Goal: Task Accomplishment & Management: Manage account settings

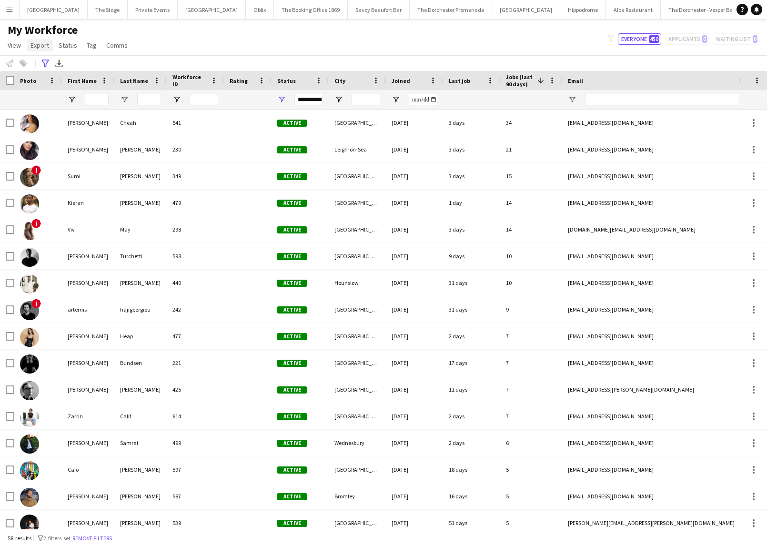
scroll to position [140, 0]
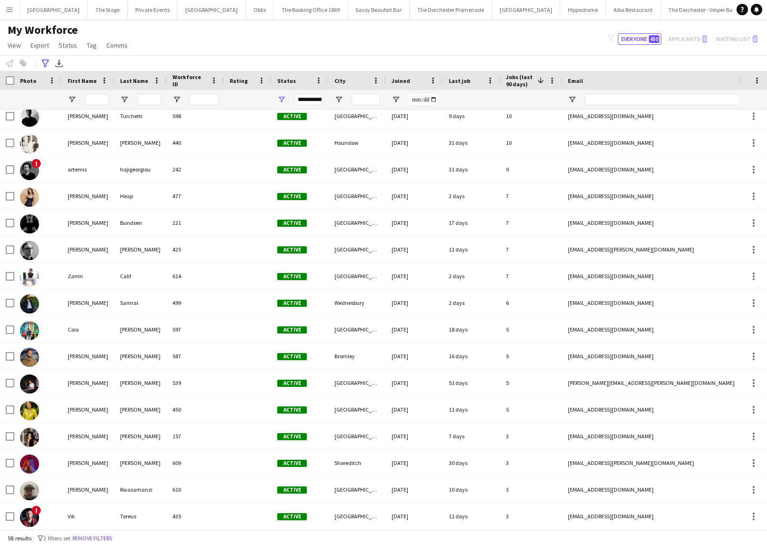
click at [8, 10] on app-icon "Menu" at bounding box center [10, 10] width 8 height 8
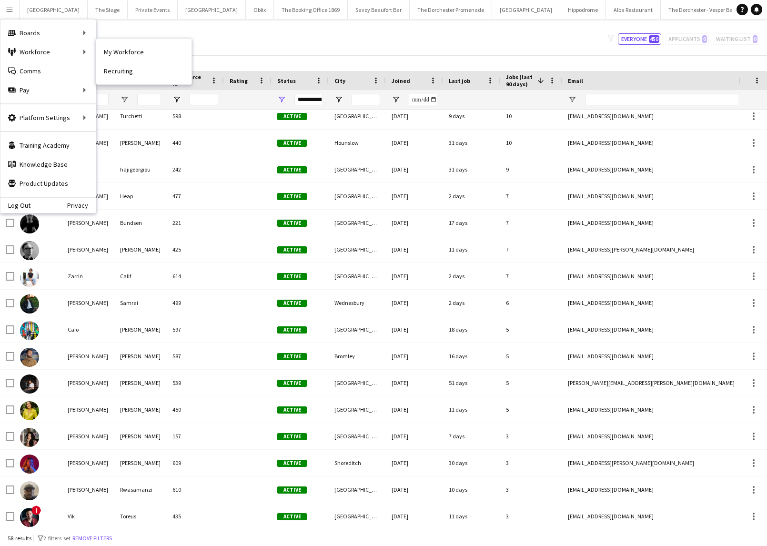
click at [103, 51] on link "My Workforce" at bounding box center [143, 51] width 95 height 19
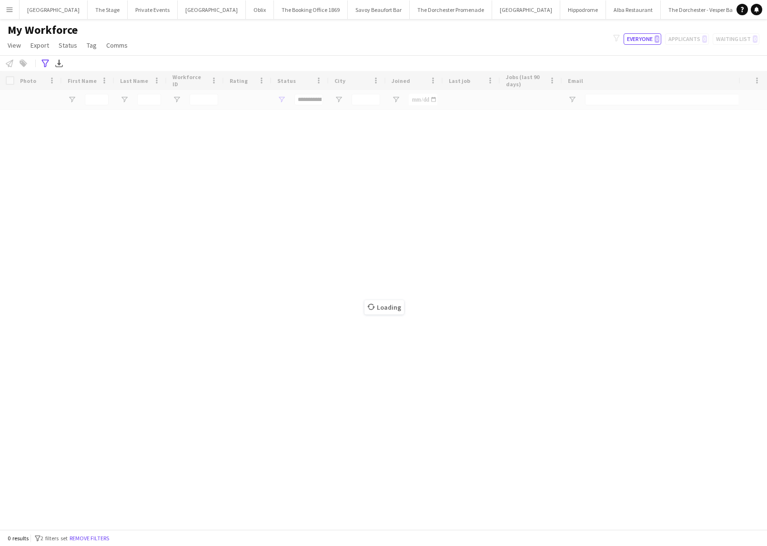
scroll to position [0, 0]
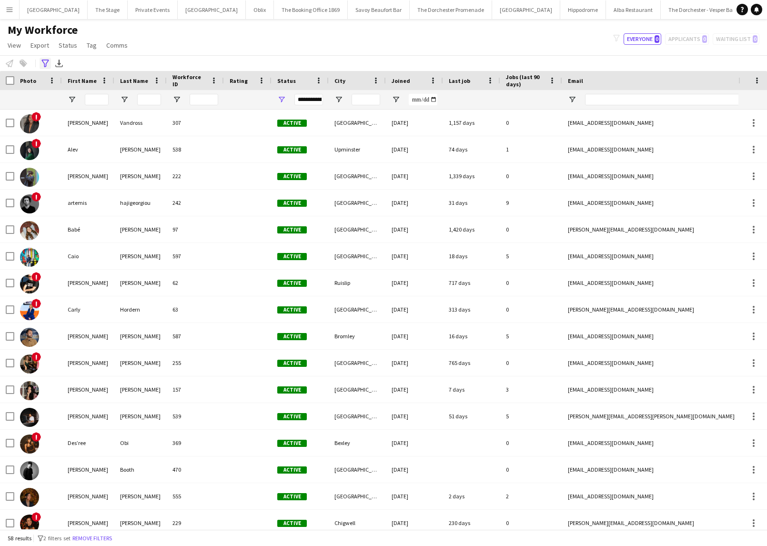
click at [48, 64] on icon "Advanced filters" at bounding box center [45, 64] width 8 height 8
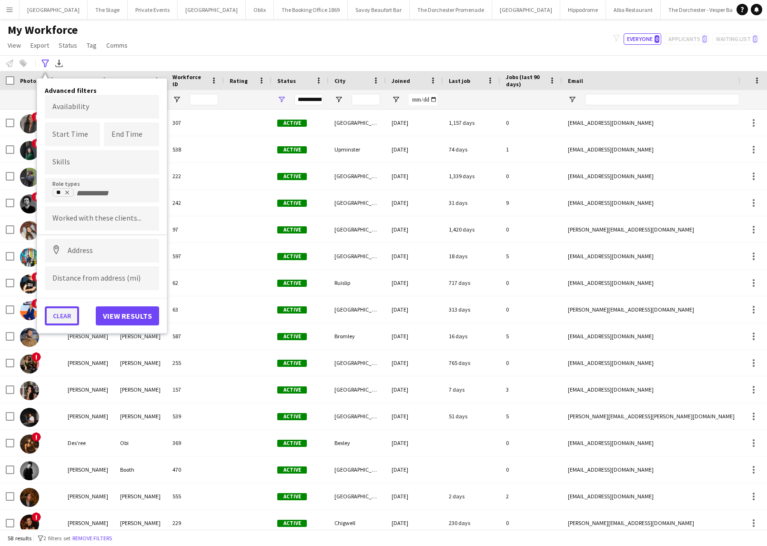
click at [60, 318] on button "Clear" at bounding box center [62, 315] width 34 height 19
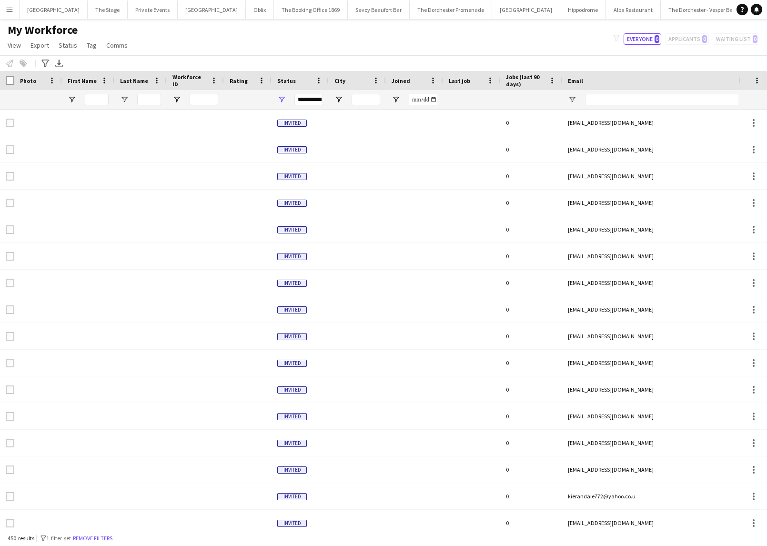
click at [102, 94] on div at bounding box center [97, 99] width 24 height 19
click at [101, 98] on input "First Name Filter Input" at bounding box center [97, 99] width 24 height 11
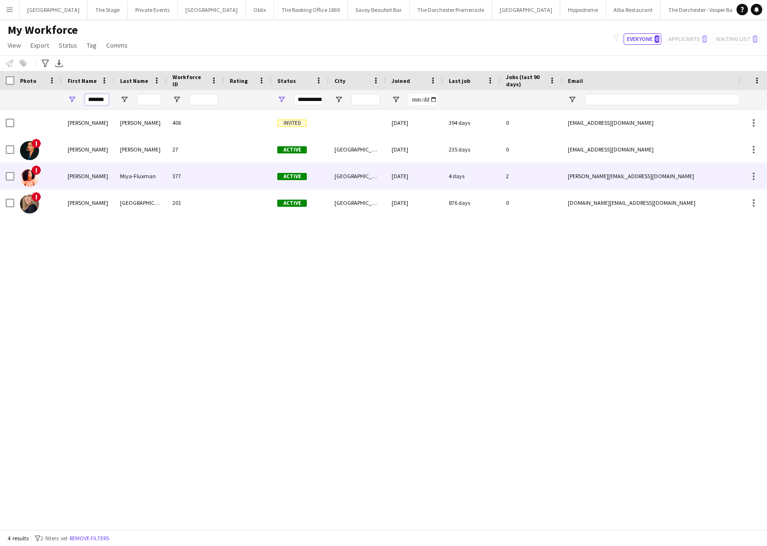
type input "*******"
click at [117, 178] on div "Miya-Fluxman" at bounding box center [140, 176] width 52 height 26
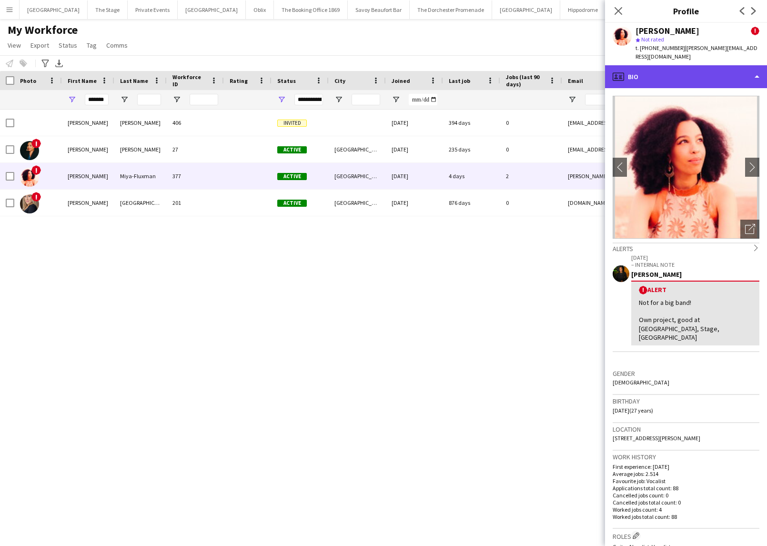
click at [658, 72] on div "profile Bio" at bounding box center [686, 76] width 162 height 23
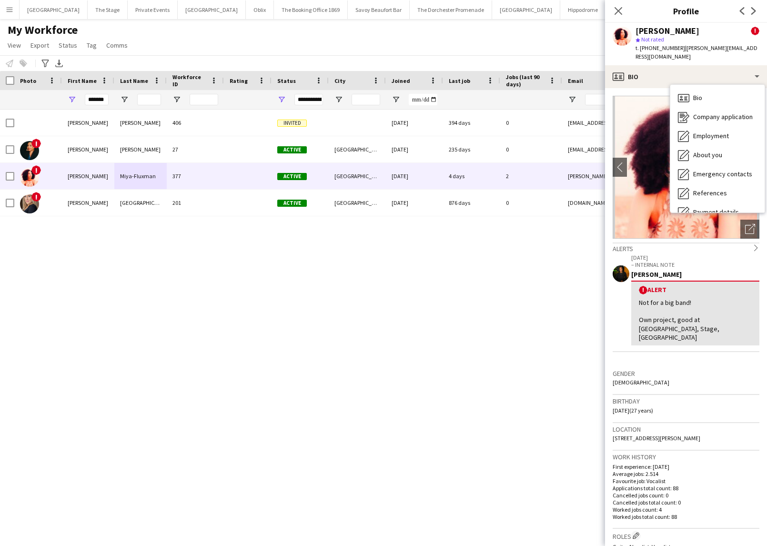
drag, startPoint x: 681, startPoint y: 49, endPoint x: 639, endPoint y: 49, distance: 41.4
click at [639, 49] on div "t. [PHONE_NUMBER] | [PERSON_NAME][EMAIL_ADDRESS][DOMAIN_NAME]" at bounding box center [697, 52] width 124 height 17
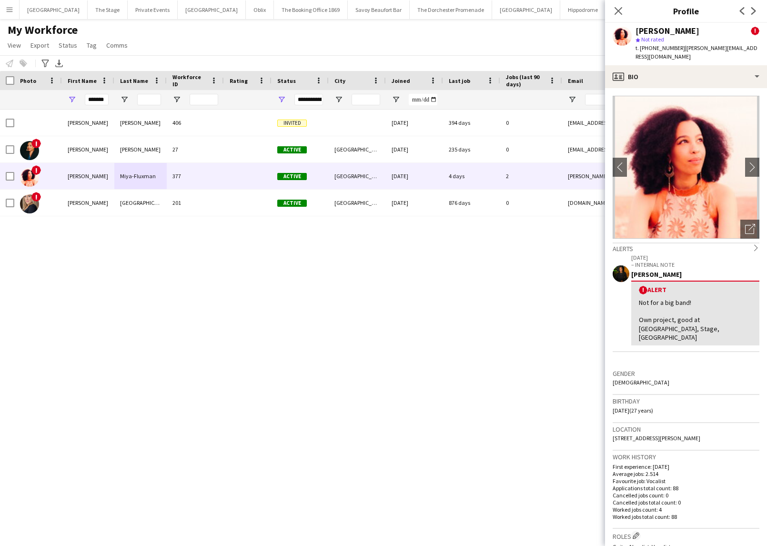
copy span "[PHONE_NUMBER]"
click at [269, 324] on div "[PERSON_NAME] 406 Invited [DATE] 394 days 0 [EMAIL_ADDRESS][DOMAIN_NAME] [PHONE…" at bounding box center [369, 319] width 738 height 419
click at [441, 50] on div "My Workforce View Views Default view New view Update view Delete view Edit name…" at bounding box center [383, 39] width 767 height 32
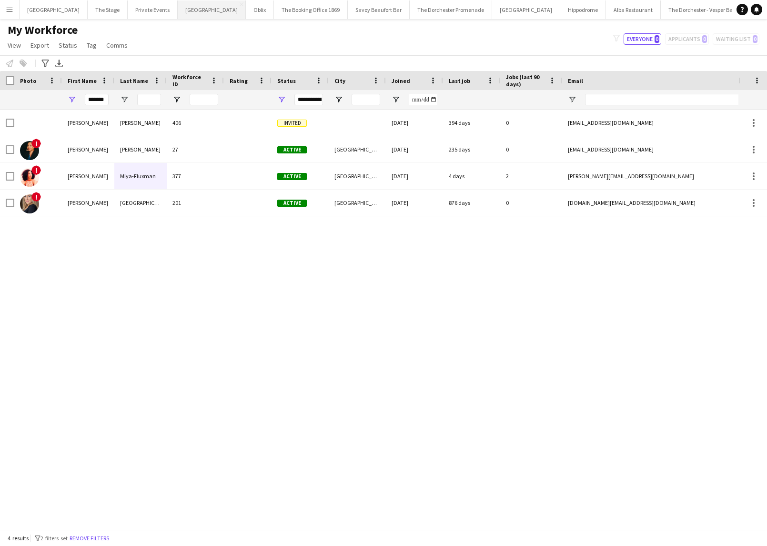
click at [181, 7] on button "Bicester village Close" at bounding box center [212, 9] width 68 height 19
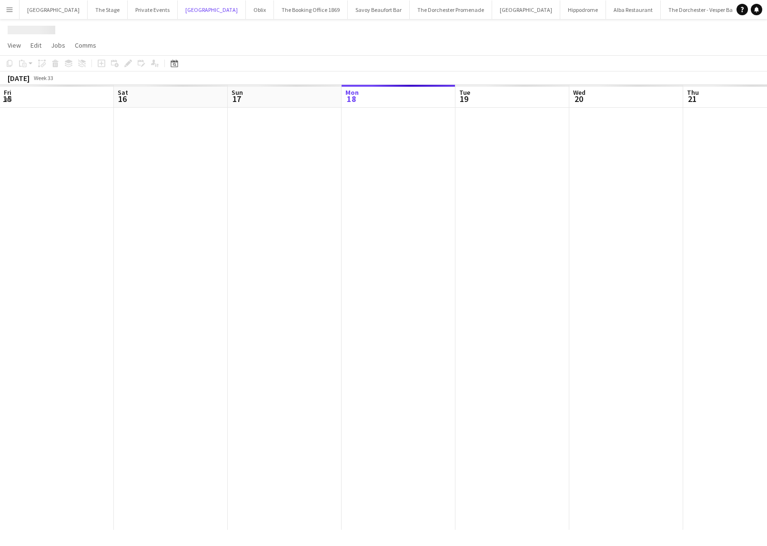
scroll to position [0, 228]
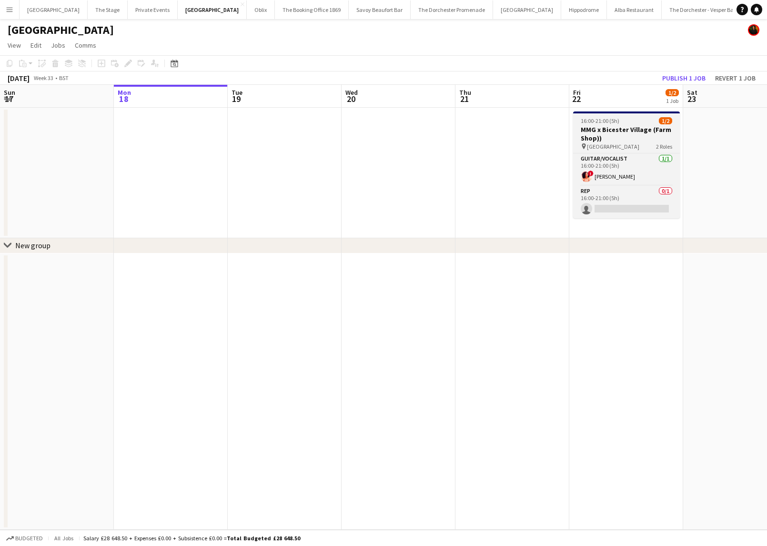
click at [604, 121] on span "16:00-21:00 (5h)" at bounding box center [599, 120] width 39 height 7
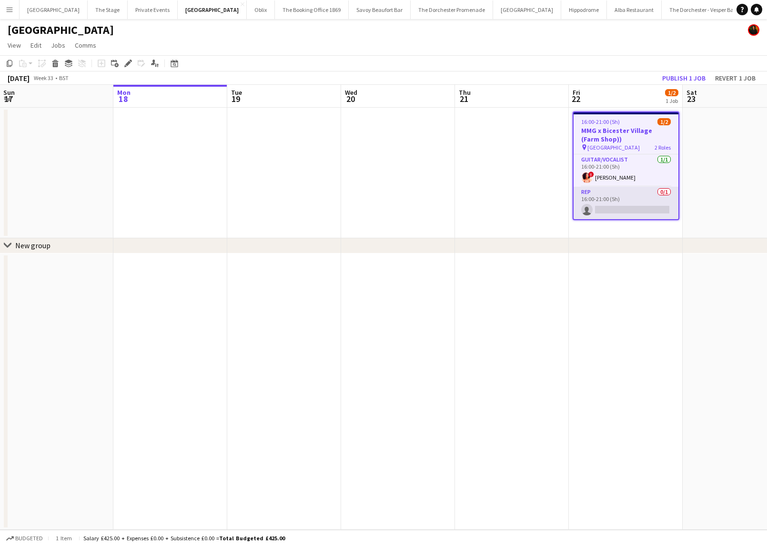
click at [604, 197] on app-card-role "Rep 0/1 16:00-21:00 (5h) single-neutral-actions" at bounding box center [625, 203] width 105 height 32
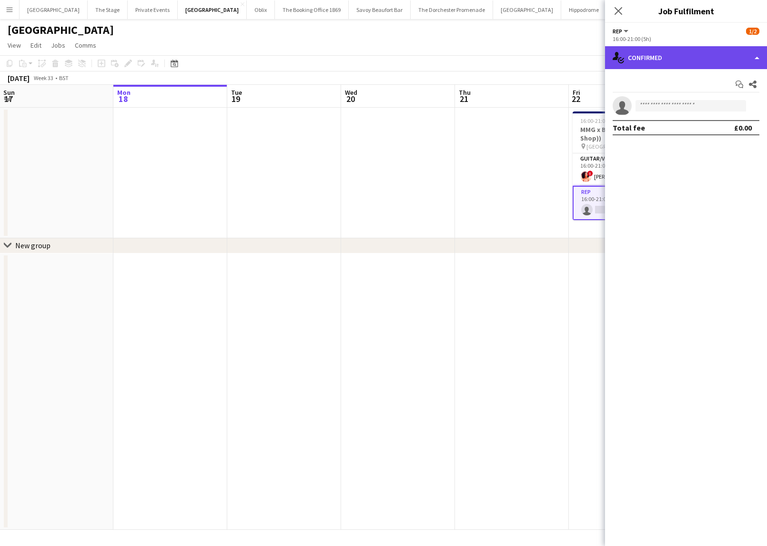
click at [708, 61] on div "single-neutral-actions-check-2 Confirmed" at bounding box center [686, 57] width 162 height 23
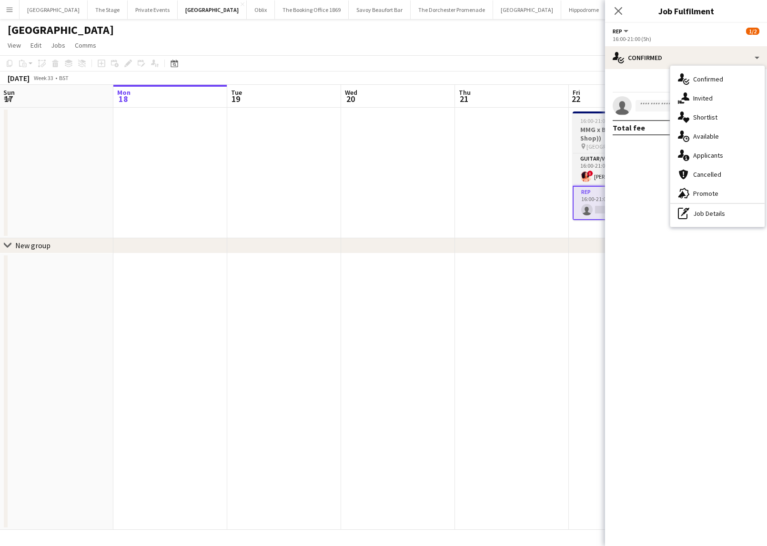
click at [577, 122] on div "16:00-21:00 (5h) 1/2" at bounding box center [625, 120] width 107 height 7
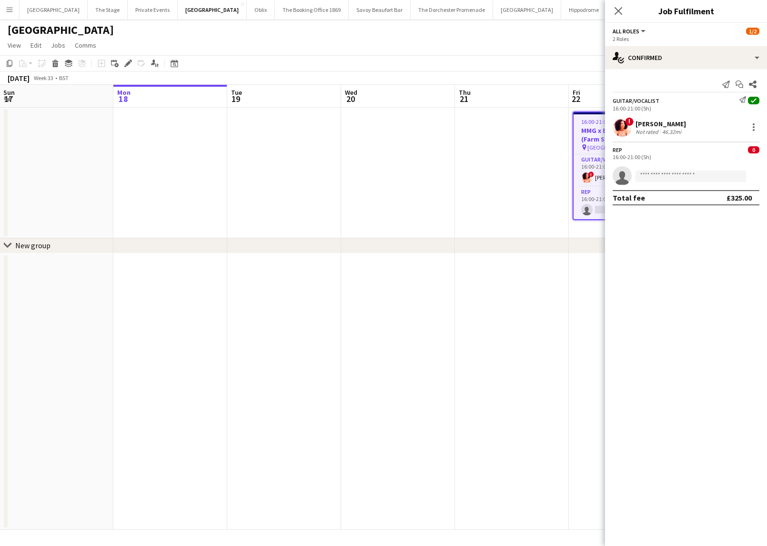
click at [459, 211] on app-date-cell at bounding box center [512, 173] width 114 height 130
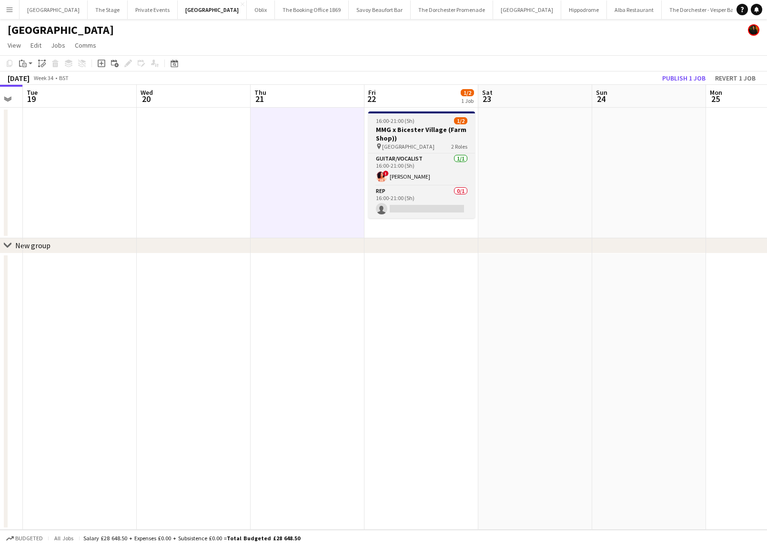
click at [419, 119] on div "16:00-21:00 (5h) 1/2" at bounding box center [421, 120] width 107 height 7
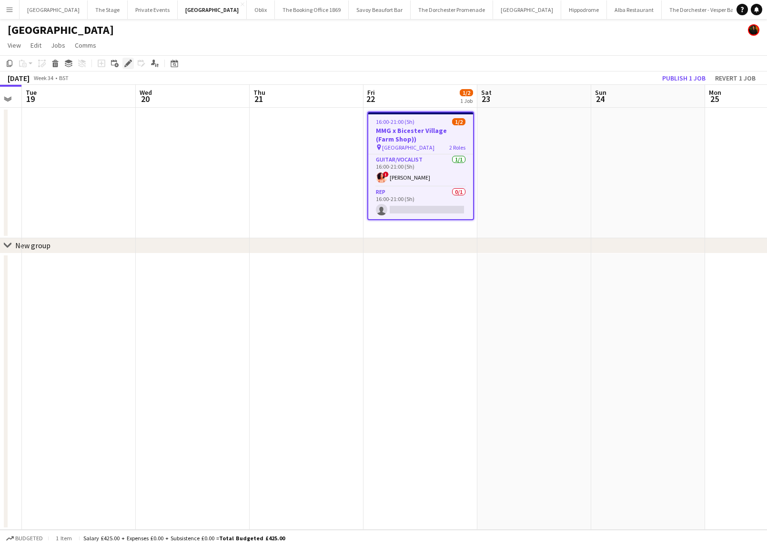
click at [125, 66] on icon at bounding box center [125, 66] width 2 height 2
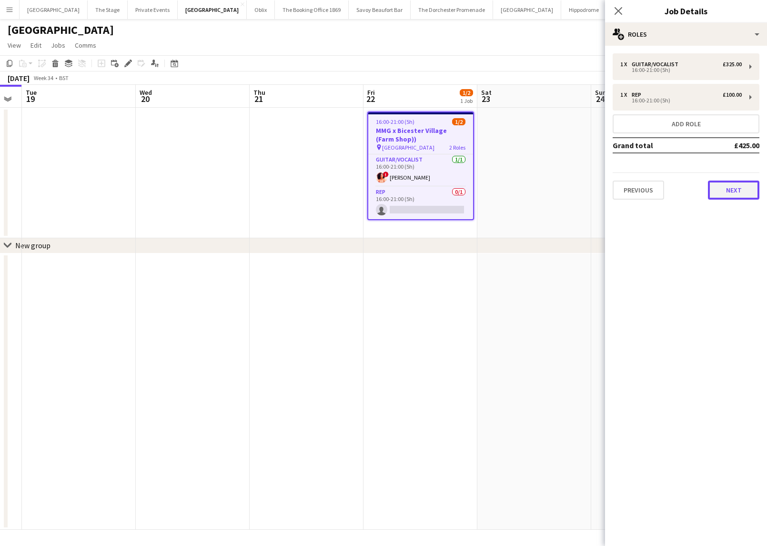
click at [737, 193] on button "Next" at bounding box center [732, 189] width 51 height 19
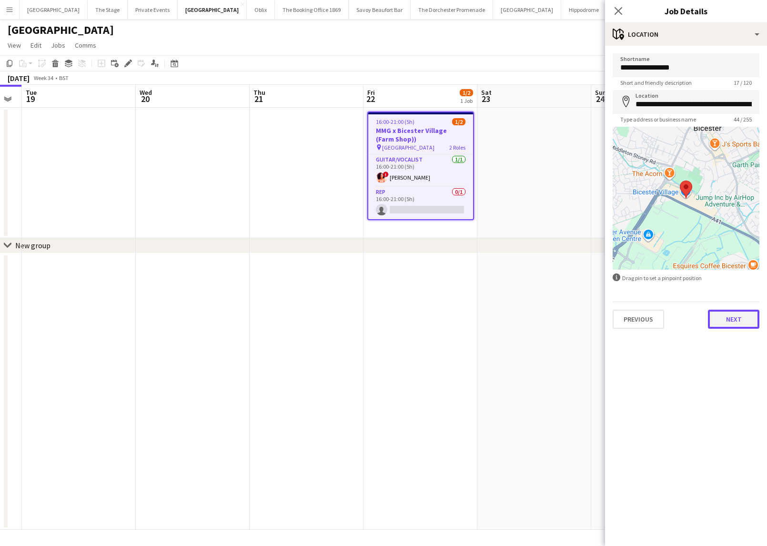
click at [729, 321] on button "Next" at bounding box center [732, 318] width 51 height 19
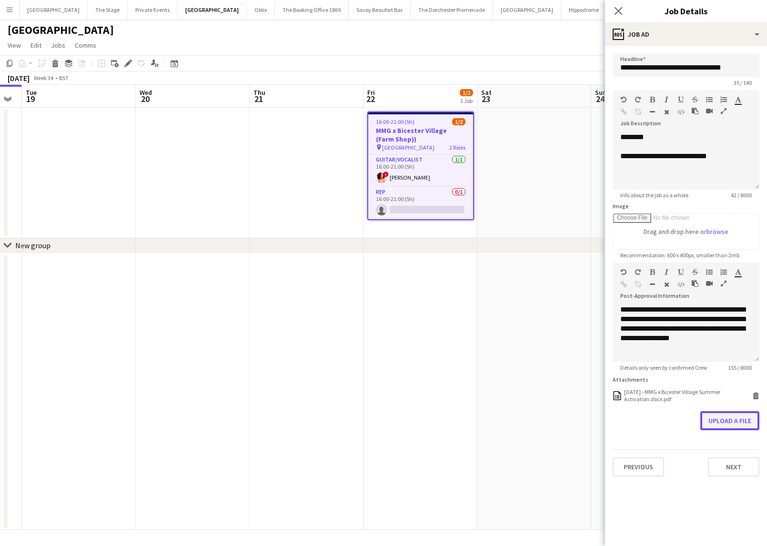
click at [721, 424] on button "Upload a file" at bounding box center [729, 420] width 59 height 19
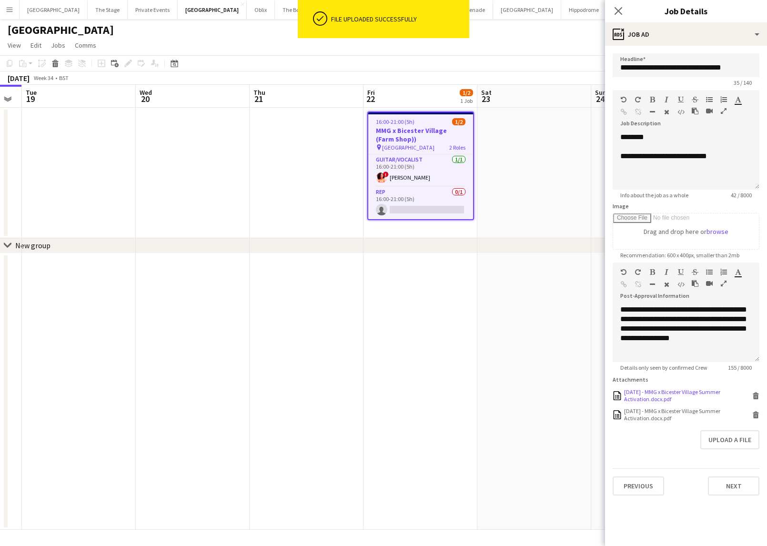
click at [754, 396] on icon at bounding box center [755, 396] width 5 height 4
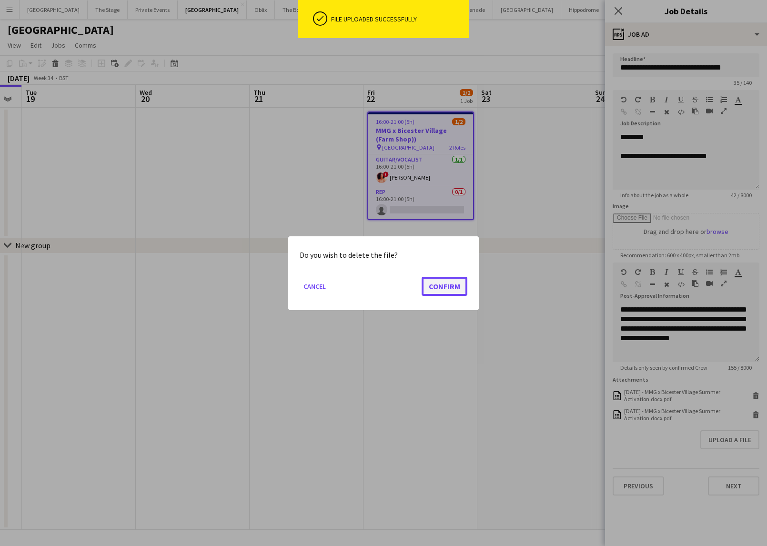
click at [461, 283] on button "Confirm" at bounding box center [444, 285] width 46 height 19
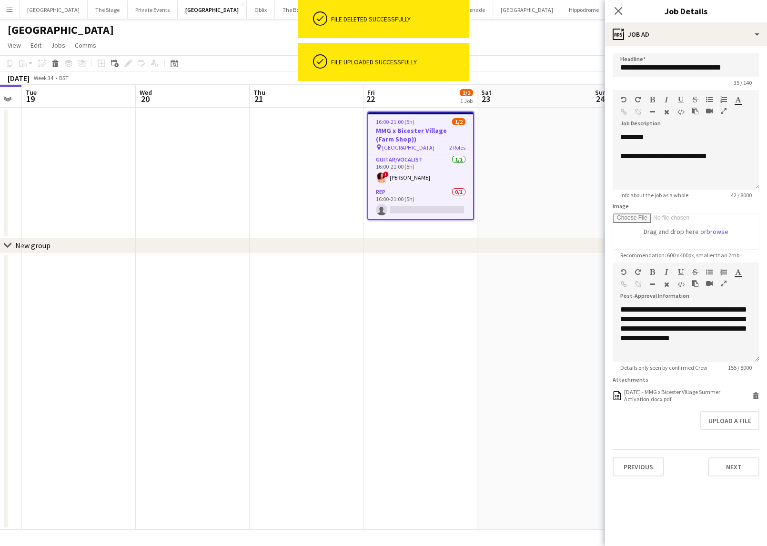
click at [452, 252] on div "chevron-right New group" at bounding box center [383, 245] width 767 height 15
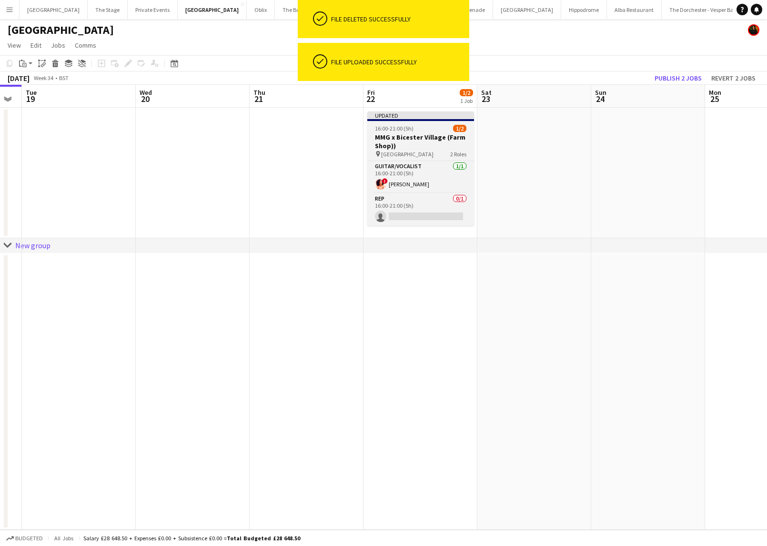
click at [428, 136] on h3 "MMG x Bicester Village (Farm Shop))" at bounding box center [420, 141] width 107 height 17
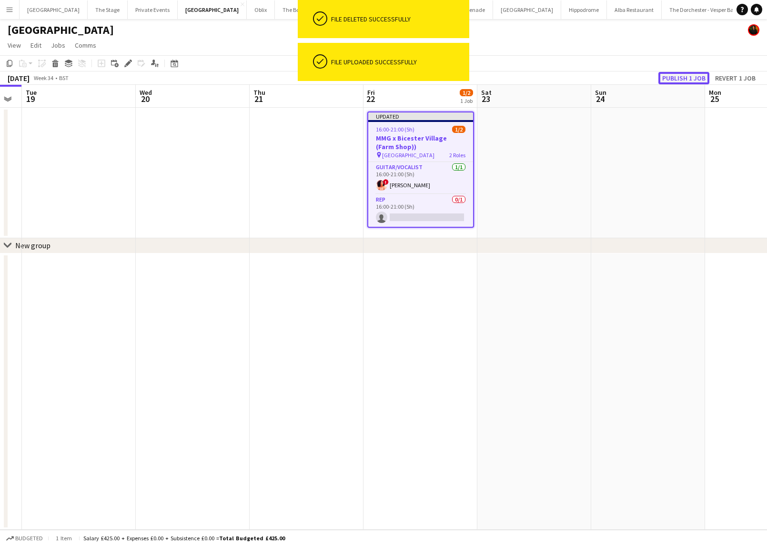
click at [696, 78] on button "Publish 1 job" at bounding box center [683, 78] width 51 height 12
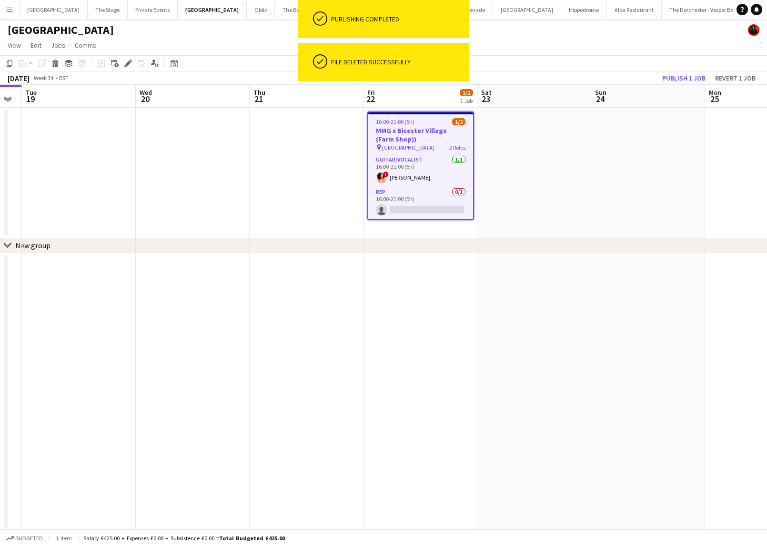
click at [513, 140] on app-date-cell at bounding box center [534, 173] width 114 height 130
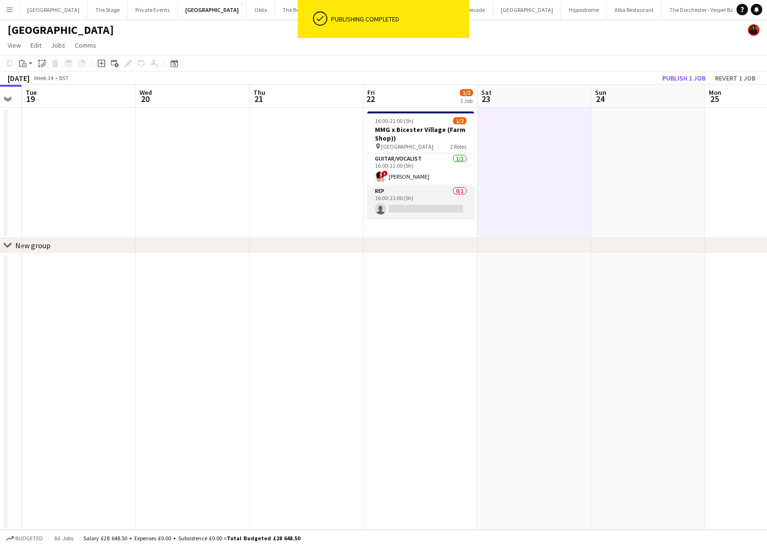
click at [414, 205] on app-card-role "Rep 0/1 16:00-21:00 (5h) single-neutral-actions" at bounding box center [420, 202] width 107 height 32
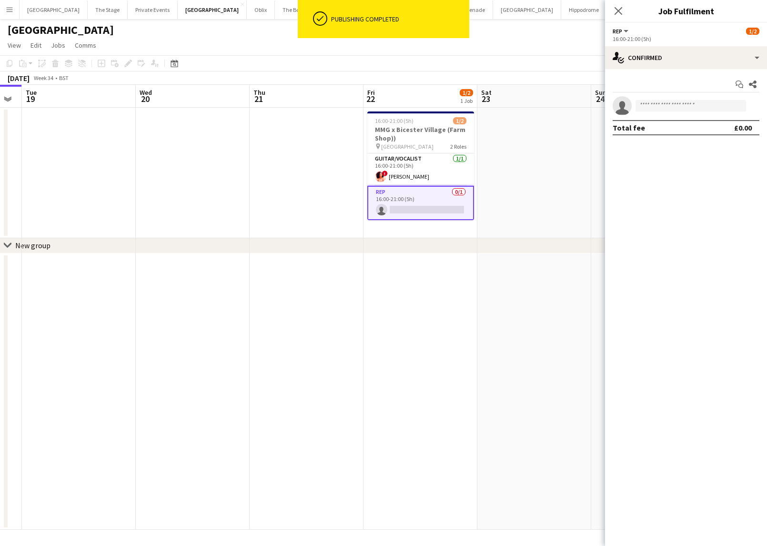
click at [433, 240] on div "chevron-right New group" at bounding box center [383, 245] width 767 height 15
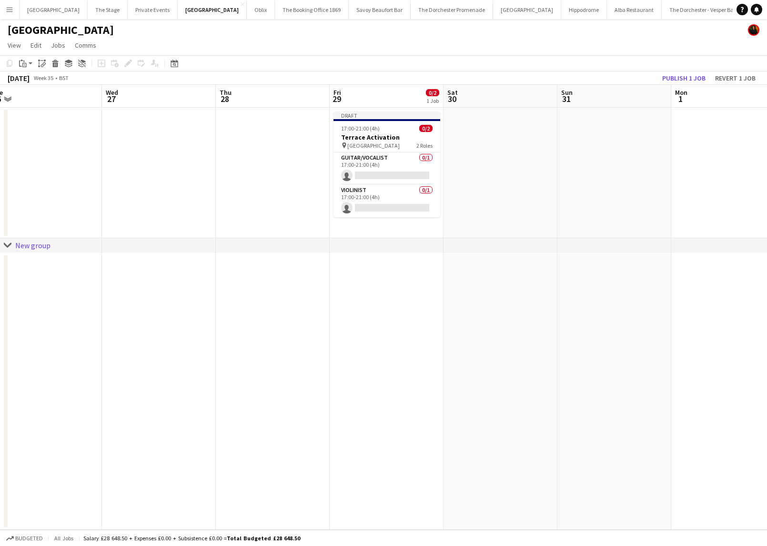
scroll to position [0, 242]
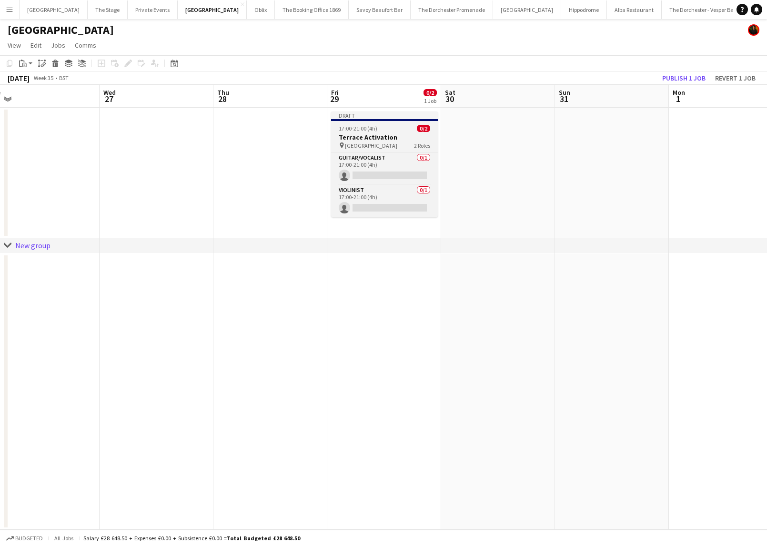
click at [390, 126] on div "17:00-21:00 (4h) 0/2" at bounding box center [384, 128] width 107 height 7
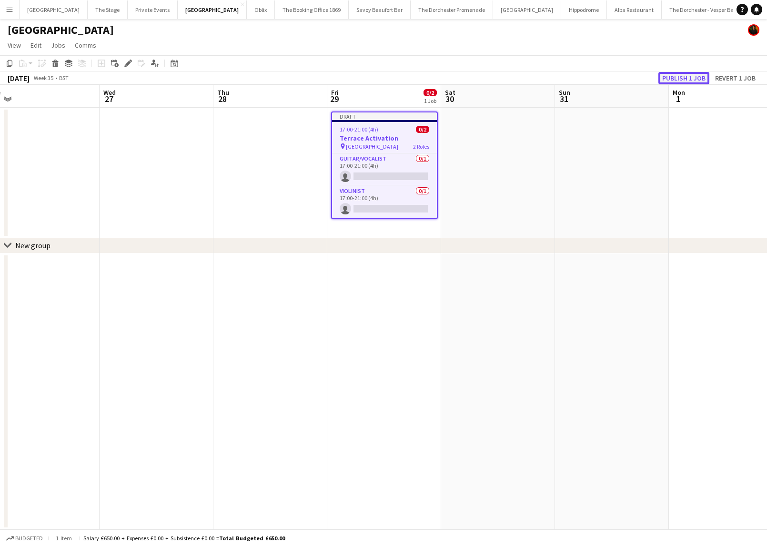
click at [684, 73] on button "Publish 1 job" at bounding box center [683, 78] width 51 height 12
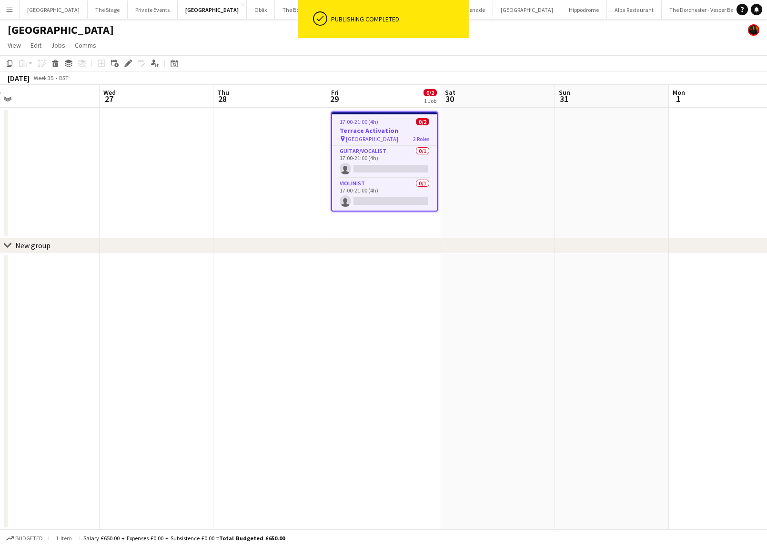
click at [380, 122] on div "17:00-21:00 (4h) 0/2" at bounding box center [384, 121] width 105 height 7
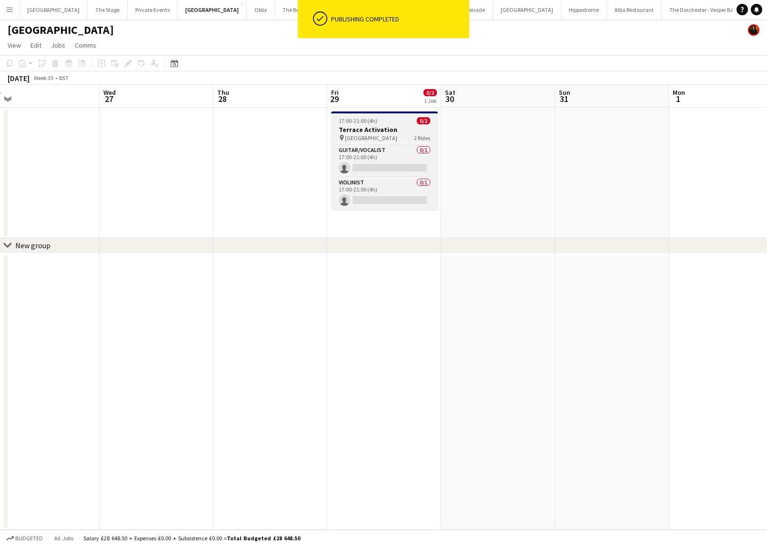
click at [352, 133] on h3 "Terrace Activation" at bounding box center [384, 129] width 107 height 9
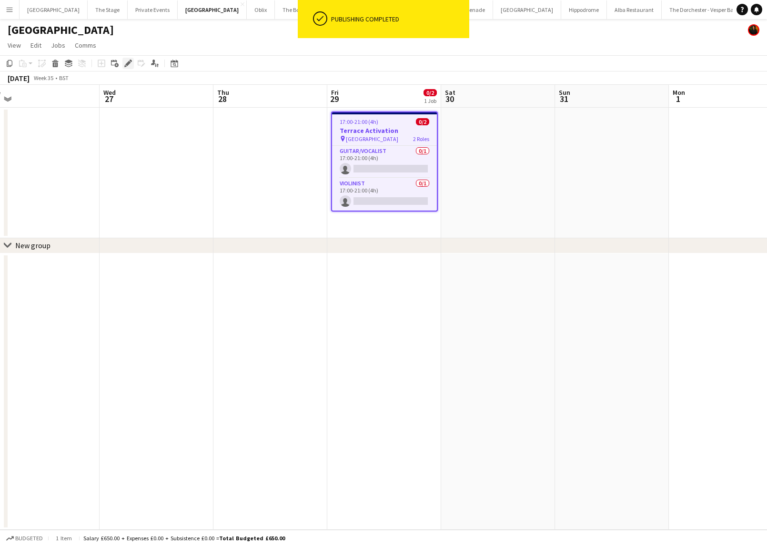
click at [128, 66] on icon "Edit" at bounding box center [128, 64] width 8 height 8
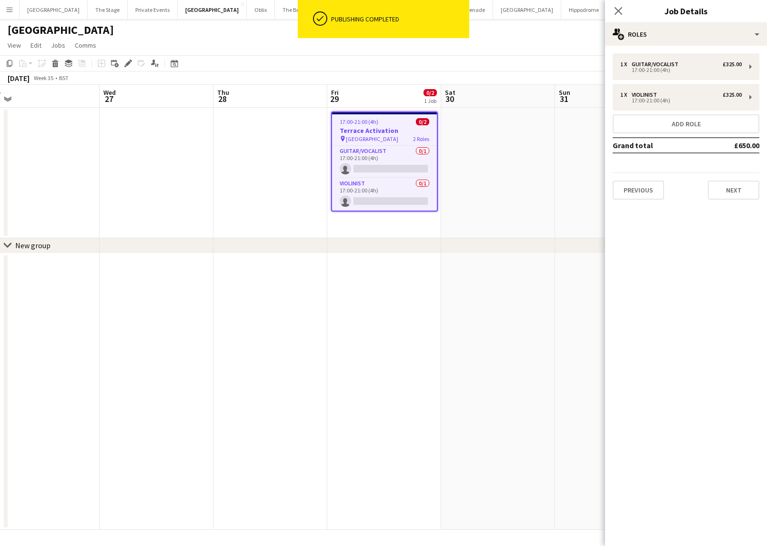
click at [259, 188] on app-date-cell at bounding box center [270, 173] width 114 height 130
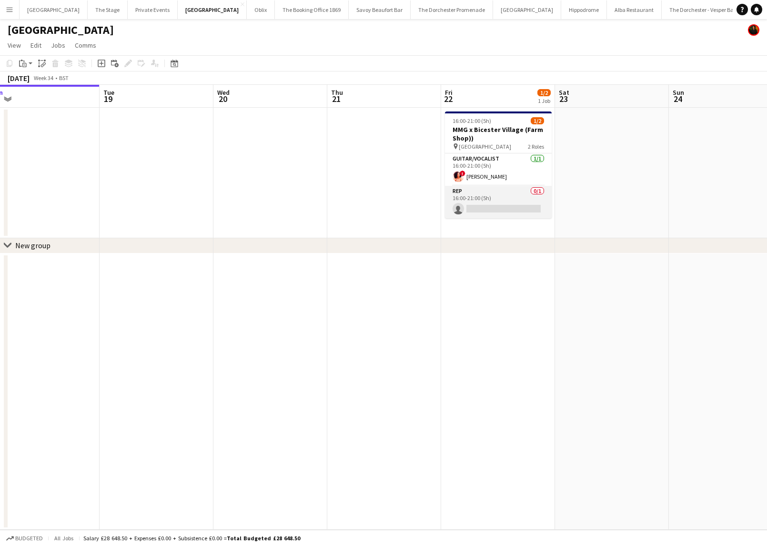
click at [508, 194] on app-card-role "Rep 0/1 16:00-21:00 (5h) single-neutral-actions" at bounding box center [498, 202] width 107 height 32
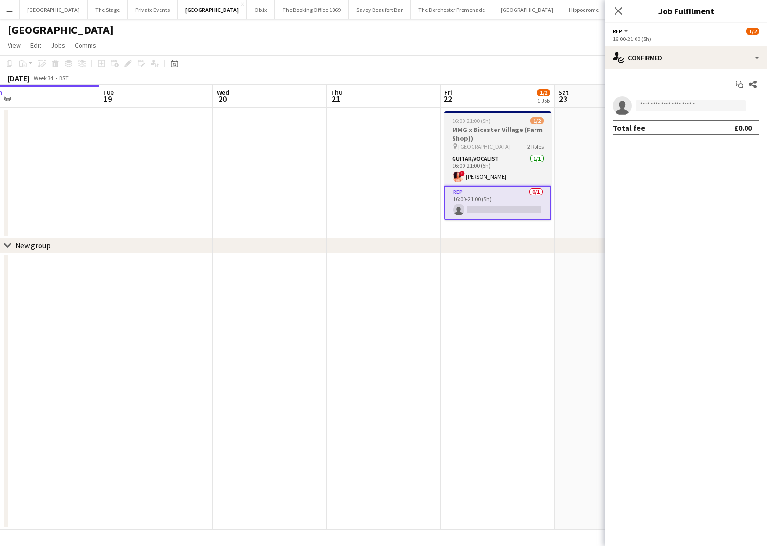
click at [492, 145] on span "[GEOGRAPHIC_DATA]" at bounding box center [484, 146] width 52 height 7
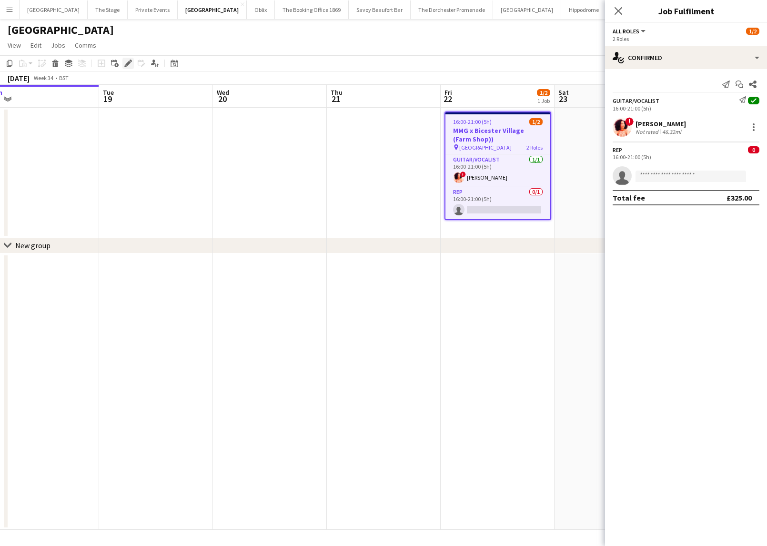
click at [130, 61] on icon at bounding box center [131, 61] width 2 height 2
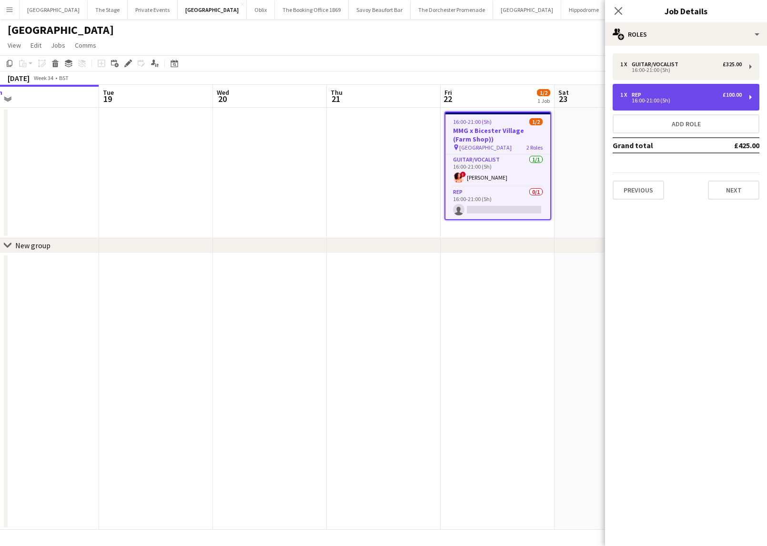
click at [626, 103] on div "1 x Rep £100.00 16:00-21:00 (5h)" at bounding box center [685, 97] width 147 height 27
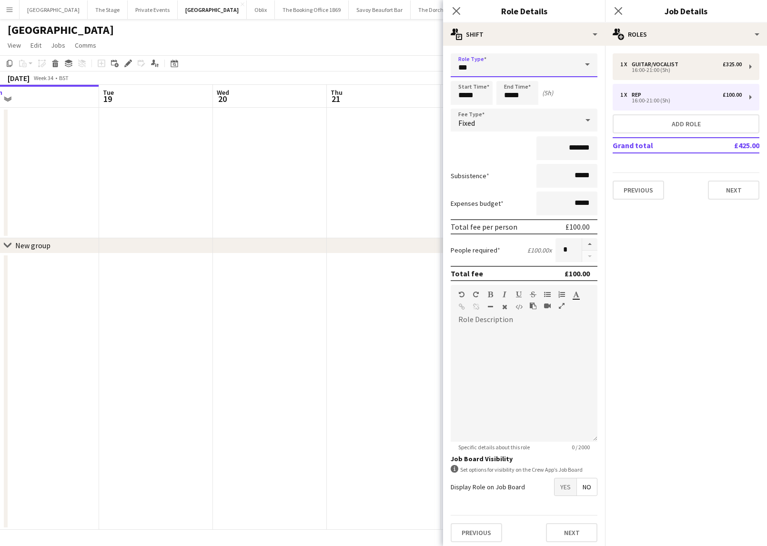
click at [547, 55] on input "***" at bounding box center [523, 65] width 147 height 24
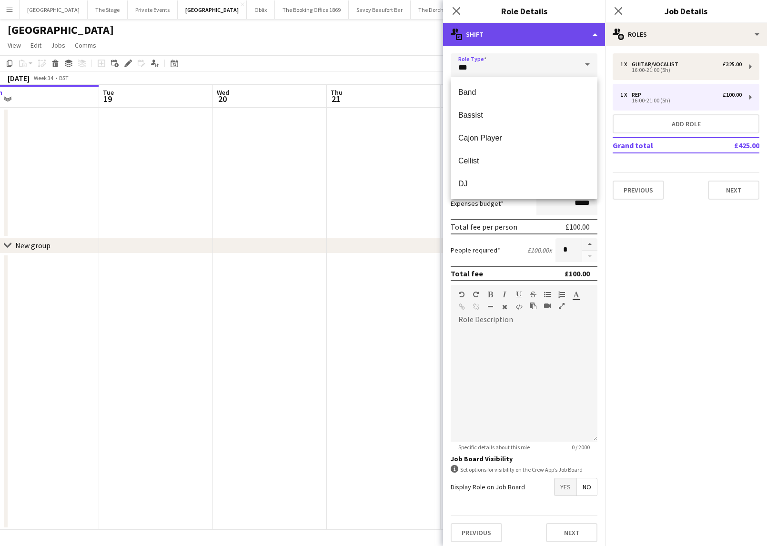
click at [543, 39] on div "multiple-actions-text Shift" at bounding box center [524, 34] width 162 height 23
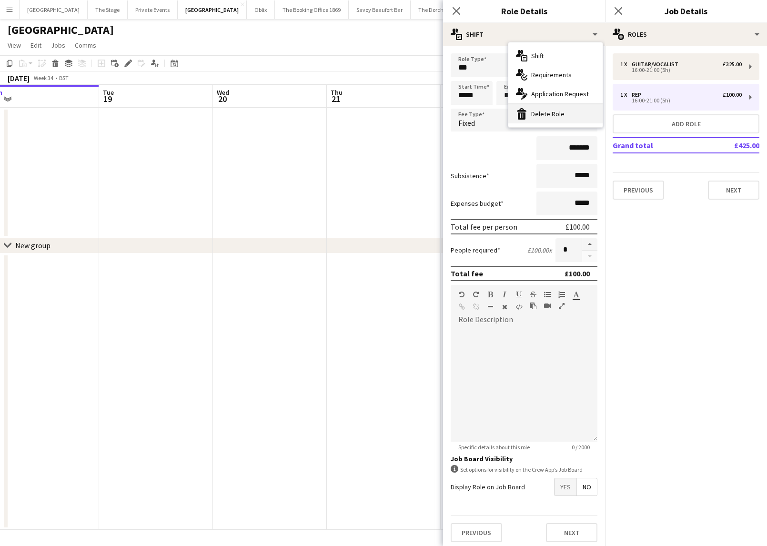
click at [541, 120] on div "bin-2 Delete Role" at bounding box center [555, 113] width 94 height 19
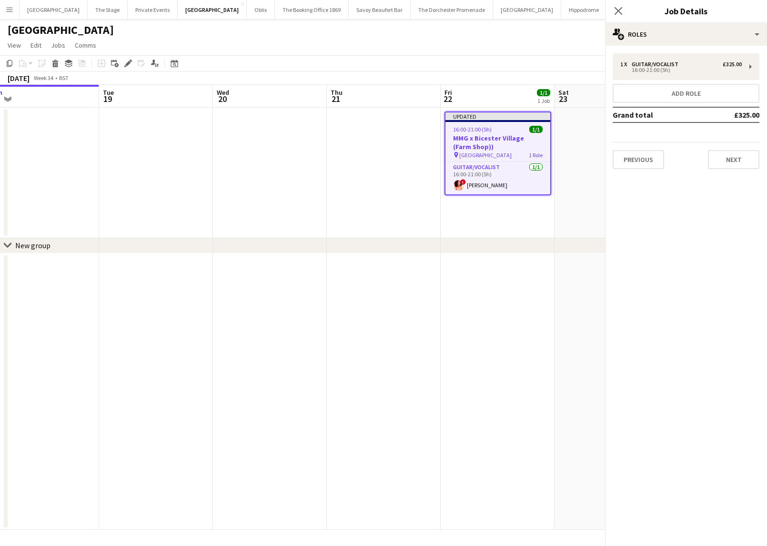
click at [378, 202] on app-date-cell at bounding box center [384, 173] width 114 height 130
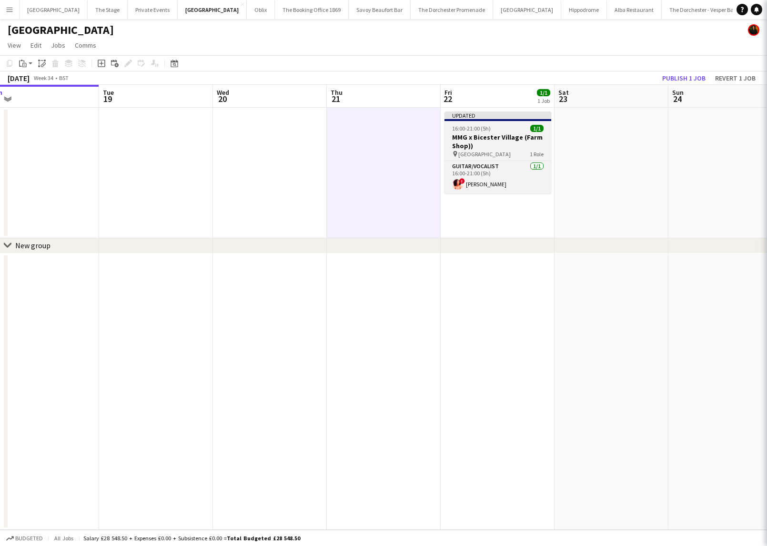
click at [476, 153] on span "[GEOGRAPHIC_DATA]" at bounding box center [484, 153] width 52 height 7
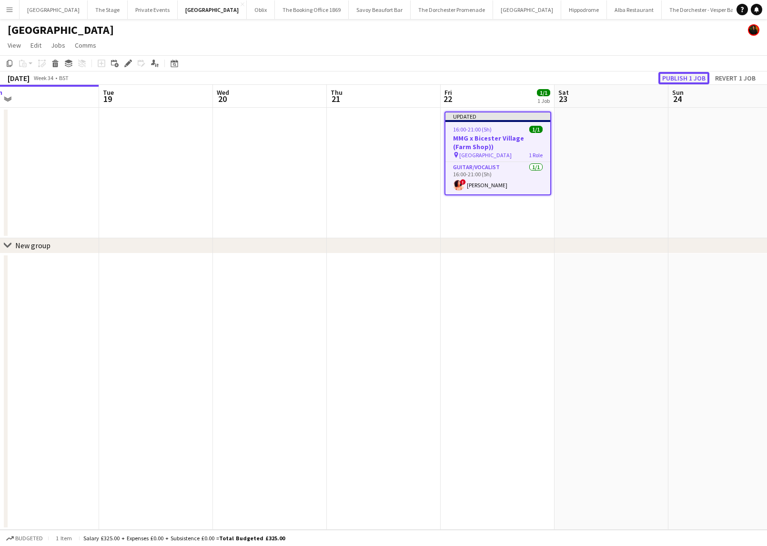
click at [669, 79] on button "Publish 1 job" at bounding box center [683, 78] width 51 height 12
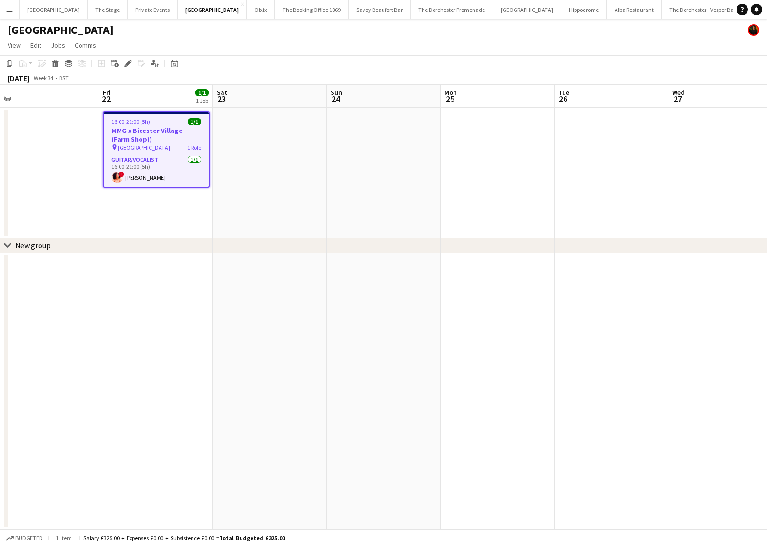
scroll to position [0, 389]
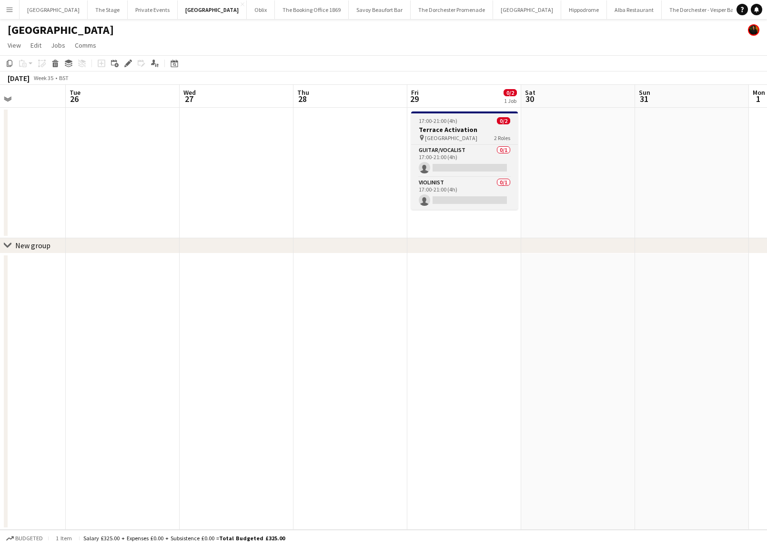
click at [450, 134] on span "[GEOGRAPHIC_DATA]" at bounding box center [451, 137] width 52 height 7
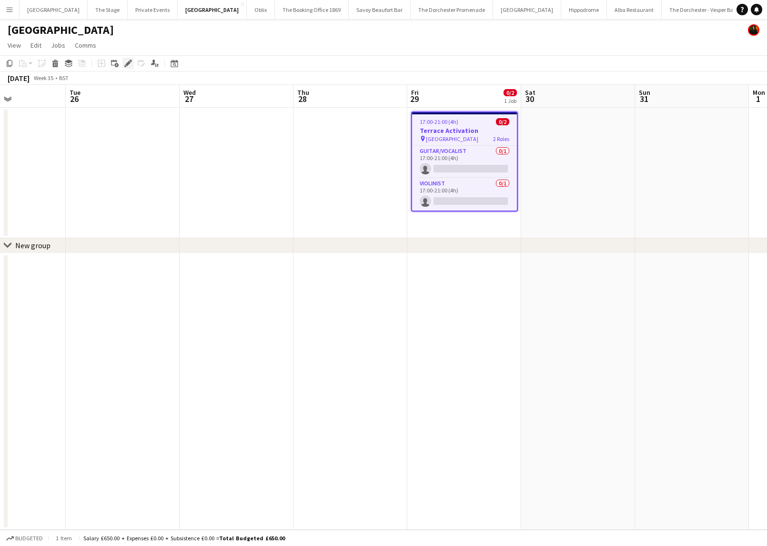
click at [128, 63] on icon at bounding box center [127, 63] width 5 height 5
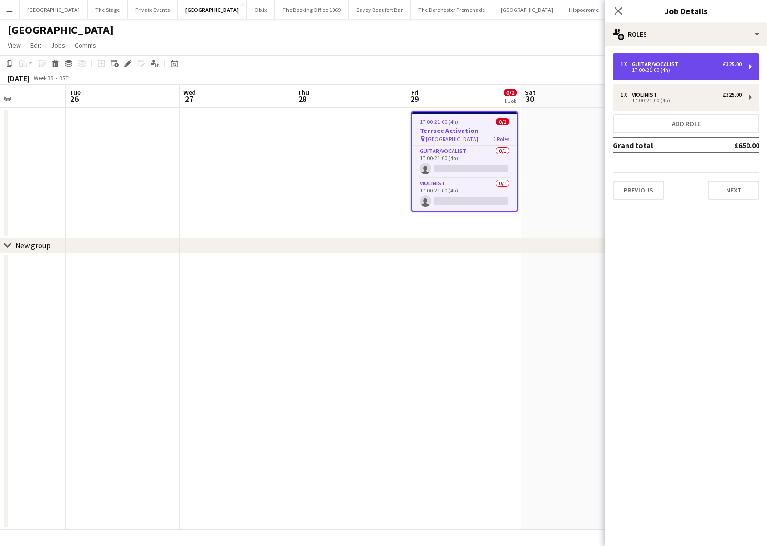
click at [693, 78] on div "1 x Guitar/Vocalist £325.00 17:00-21:00 (4h)" at bounding box center [685, 66] width 147 height 27
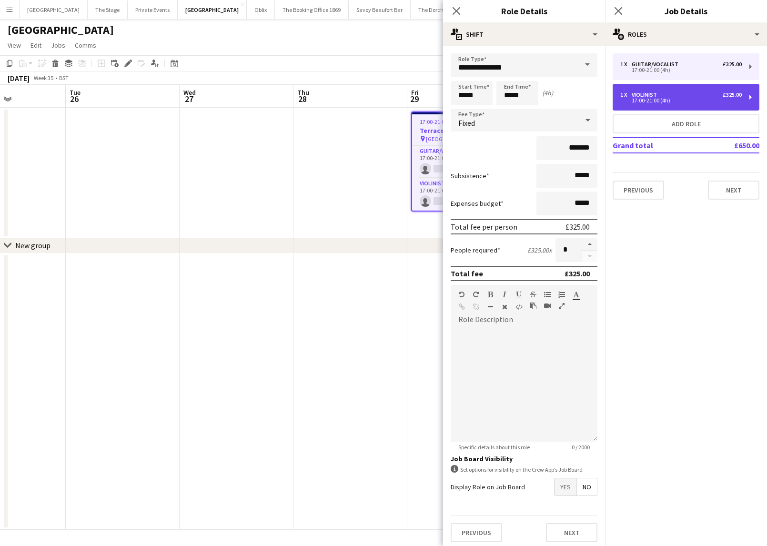
click at [688, 95] on div "1 x Violinist £325.00" at bounding box center [680, 94] width 121 height 7
type input "*********"
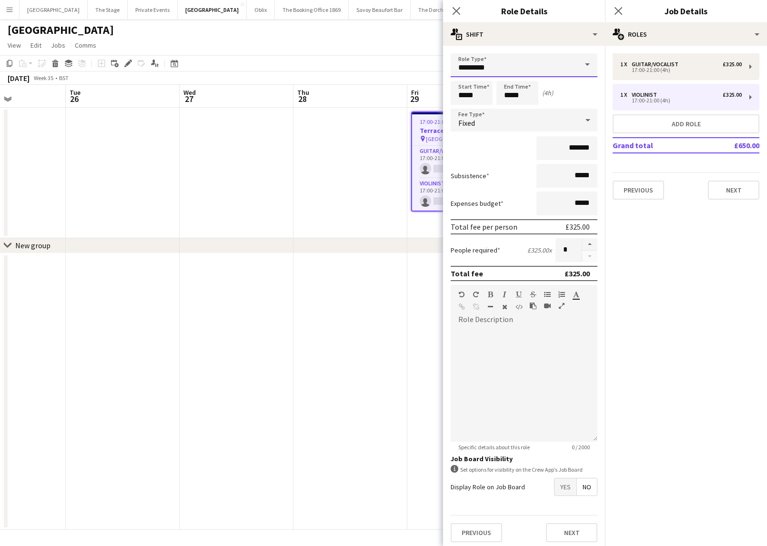
click at [565, 53] on input "*********" at bounding box center [523, 65] width 147 height 24
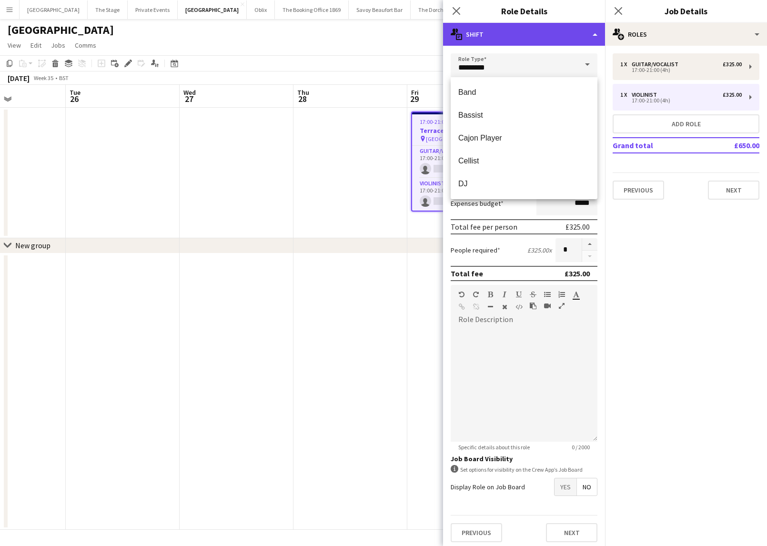
click at [561, 32] on div "multiple-actions-text Shift" at bounding box center [524, 34] width 162 height 23
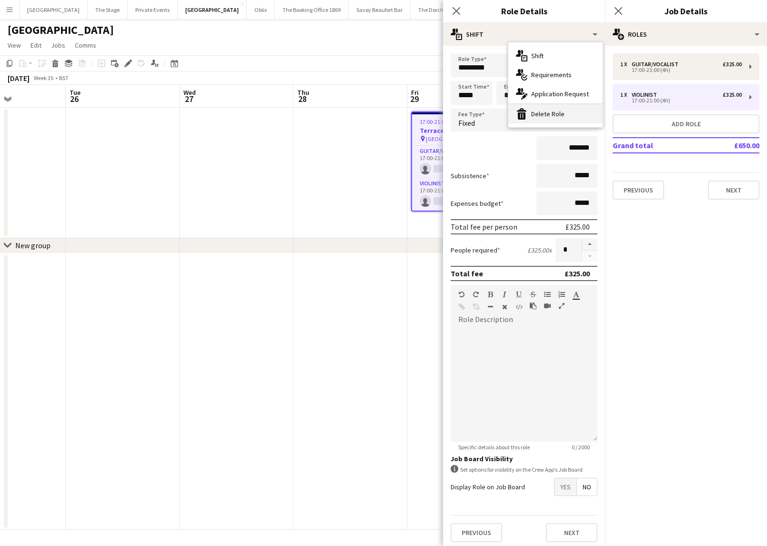
click at [547, 112] on div "bin-2 Delete Role" at bounding box center [555, 113] width 94 height 19
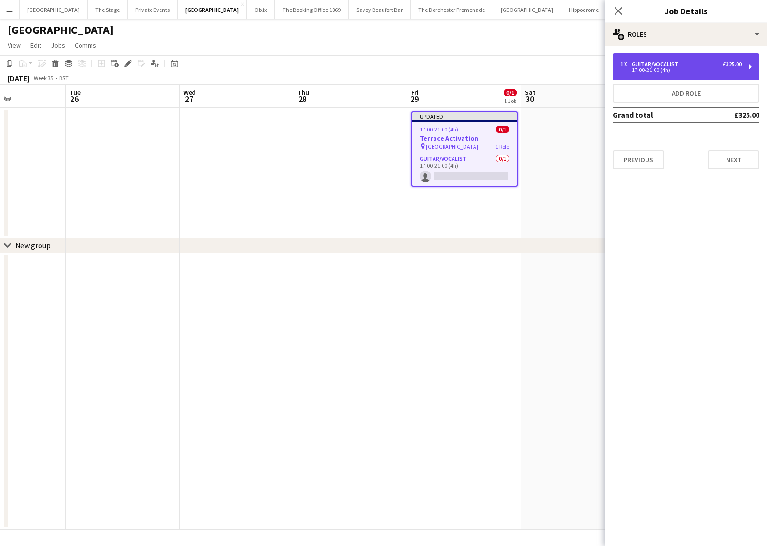
click at [684, 75] on div "1 x Guitar/Vocalist £325.00 17:00-21:00 (4h)" at bounding box center [685, 66] width 147 height 27
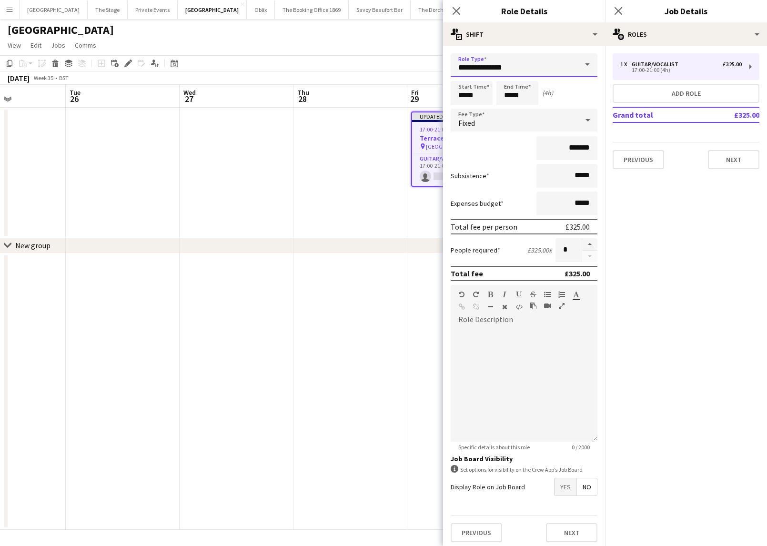
click at [516, 62] on input "**********" at bounding box center [523, 65] width 147 height 24
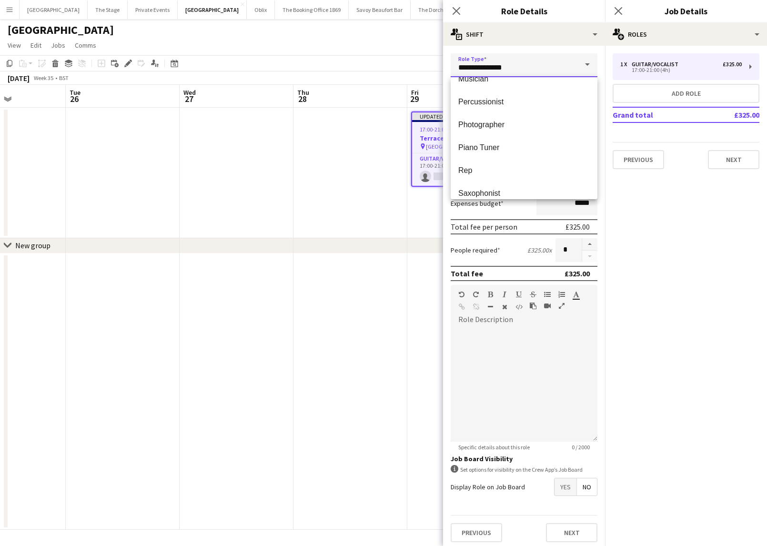
scroll to position [301, 0]
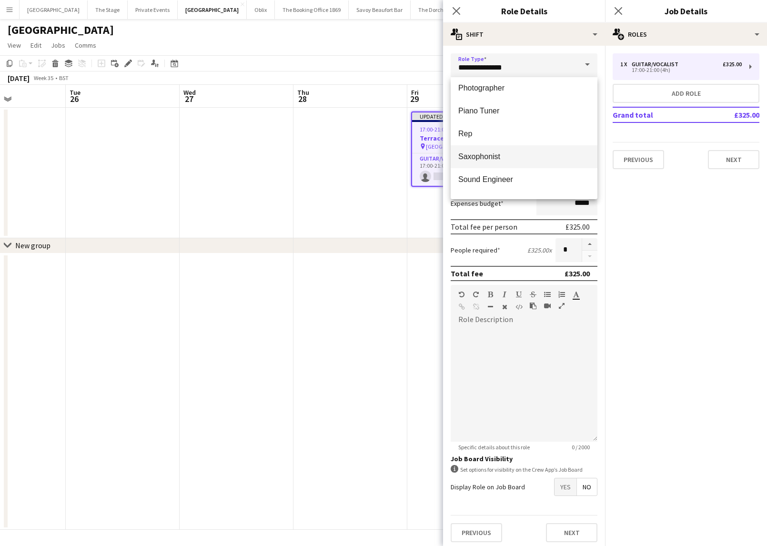
click at [494, 161] on mat-option "Saxophonist" at bounding box center [523, 156] width 147 height 23
type input "**********"
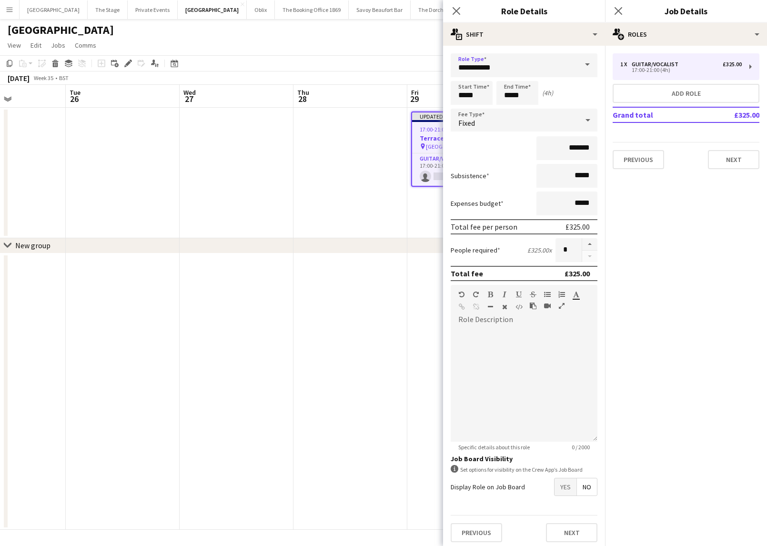
click at [419, 248] on div "chevron-right New group" at bounding box center [383, 245] width 767 height 15
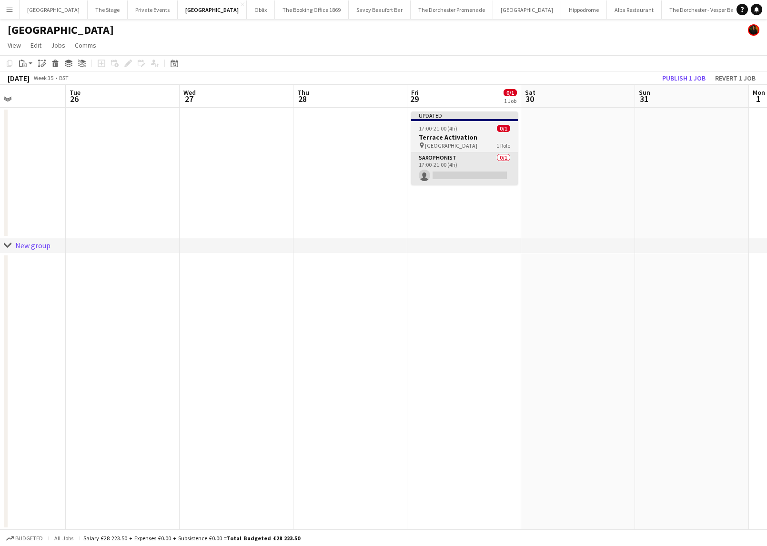
click at [444, 175] on app-card-role "Saxophonist 0/1 17:00-21:00 (4h) single-neutral-actions" at bounding box center [464, 168] width 107 height 32
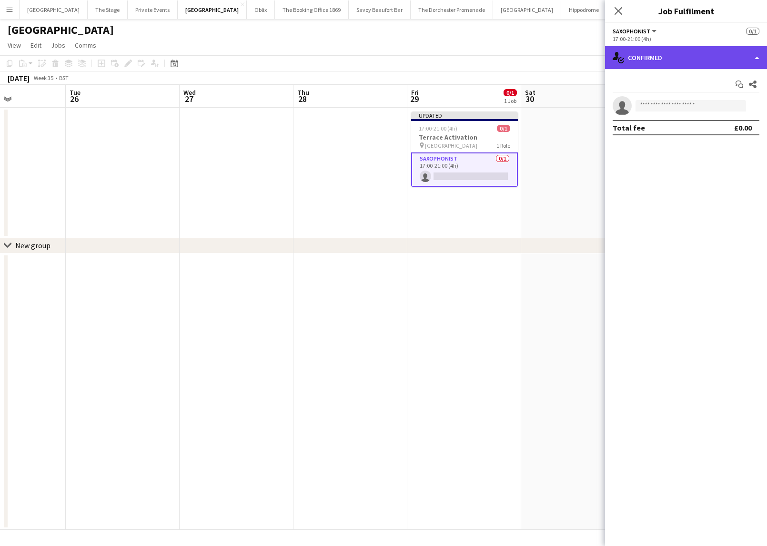
click at [660, 62] on div "single-neutral-actions-check-2 Confirmed" at bounding box center [686, 57] width 162 height 23
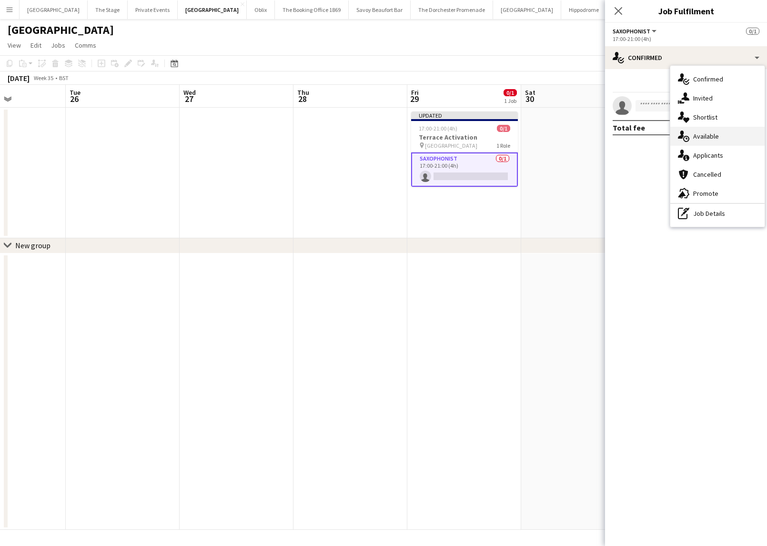
click at [700, 134] on div "single-neutral-actions-upload Available" at bounding box center [717, 136] width 94 height 19
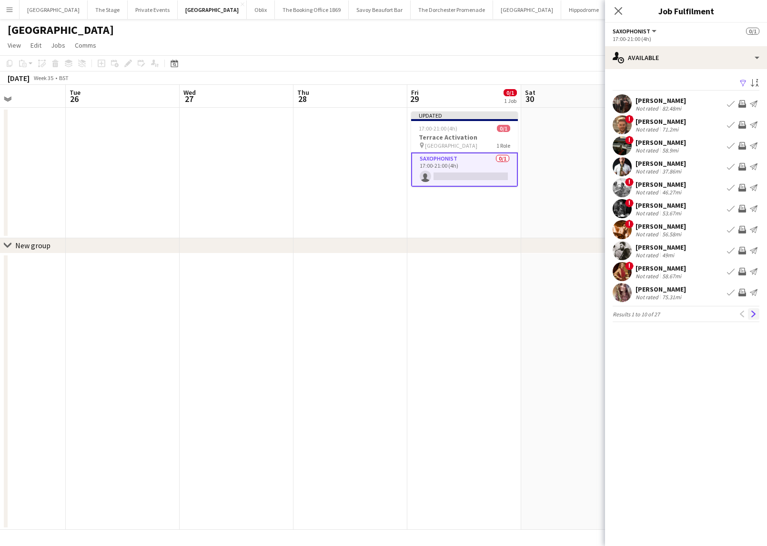
click at [755, 314] on app-icon "Next" at bounding box center [753, 313] width 7 height 7
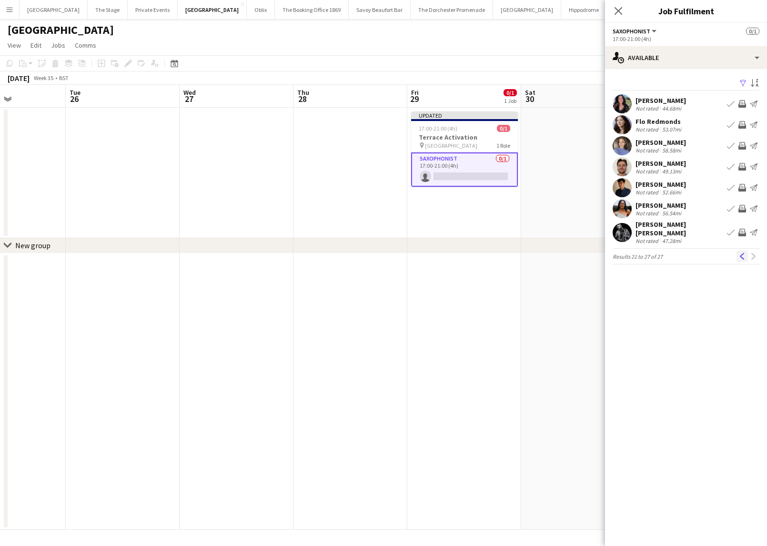
click at [736, 254] on button "Previous" at bounding box center [741, 255] width 11 height 11
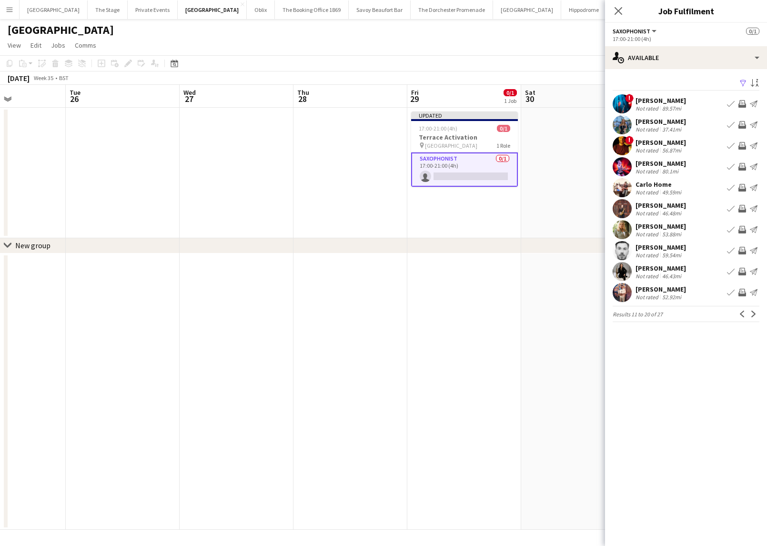
click at [728, 293] on app-icon "Book crew" at bounding box center [731, 293] width 8 height 8
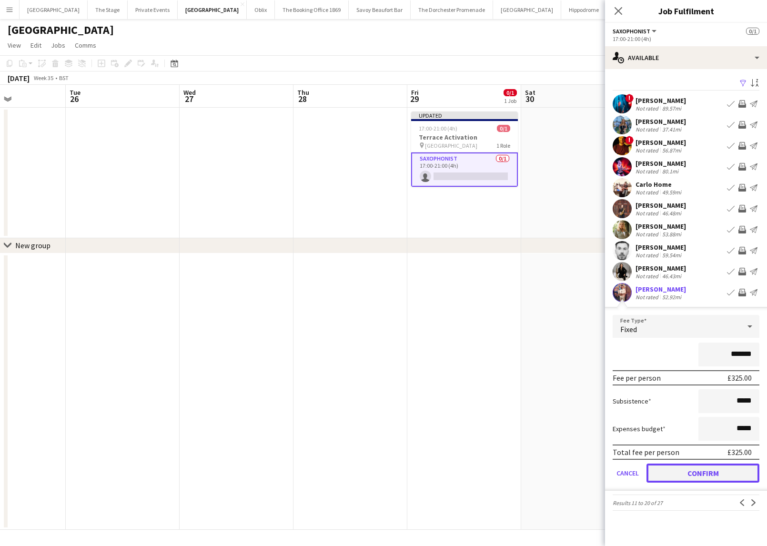
click at [666, 470] on button "Confirm" at bounding box center [702, 472] width 113 height 19
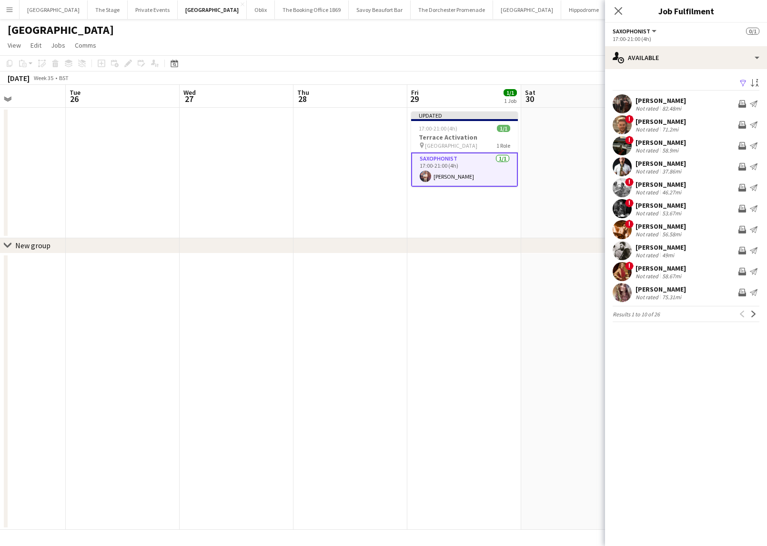
click at [423, 160] on app-card-role "Saxophonist [DATE] 17:00-21:00 (4h) [PERSON_NAME]" at bounding box center [464, 169] width 107 height 34
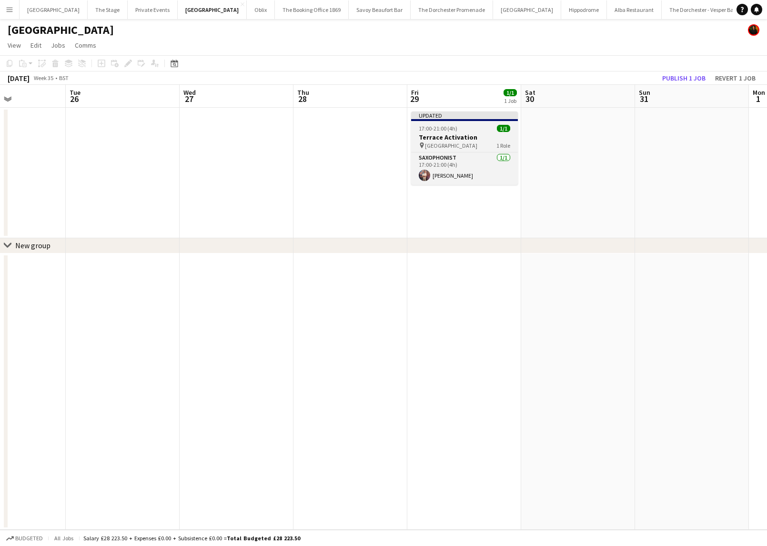
click at [429, 142] on span "[GEOGRAPHIC_DATA]" at bounding box center [451, 145] width 52 height 7
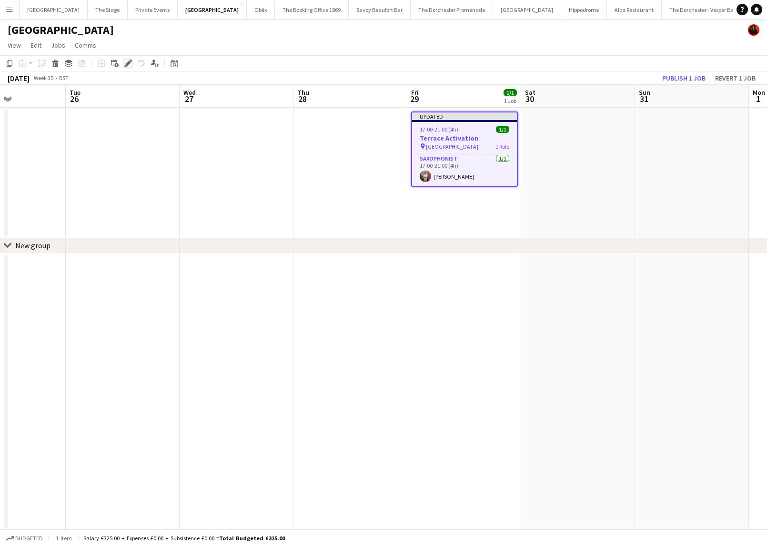
click at [125, 61] on icon "Edit" at bounding box center [128, 64] width 8 height 8
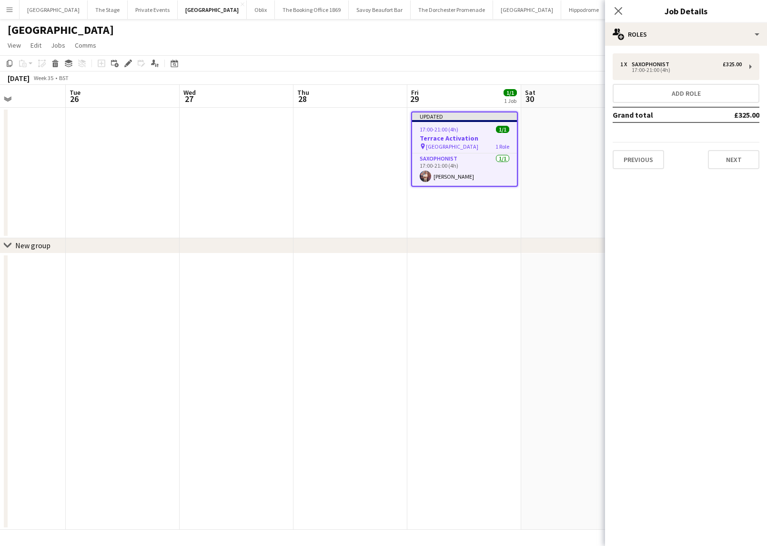
click at [745, 169] on div "1 x Saxophonist £325.00 17:00-21:00 (4h) Add role Grand total £325.00 Previous …" at bounding box center [686, 111] width 162 height 131
click at [742, 164] on button "Next" at bounding box center [732, 159] width 51 height 19
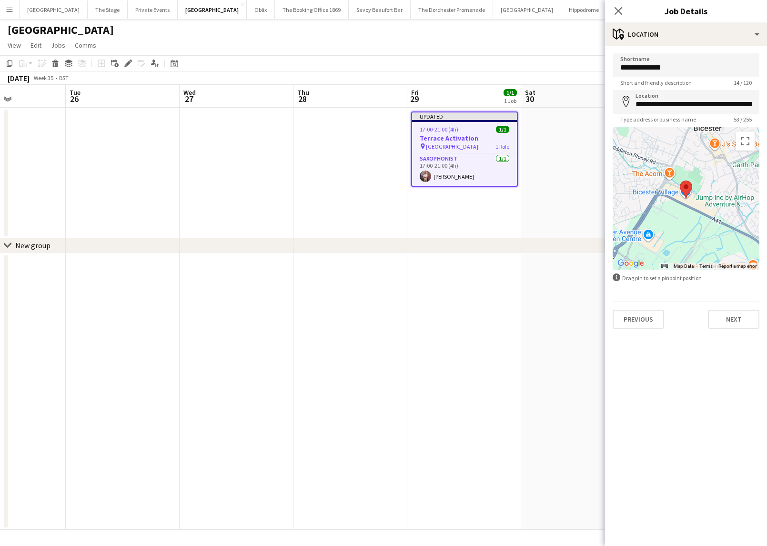
click at [734, 329] on div "**********" at bounding box center [686, 191] width 162 height 290
click at [733, 329] on button "Next" at bounding box center [732, 318] width 51 height 19
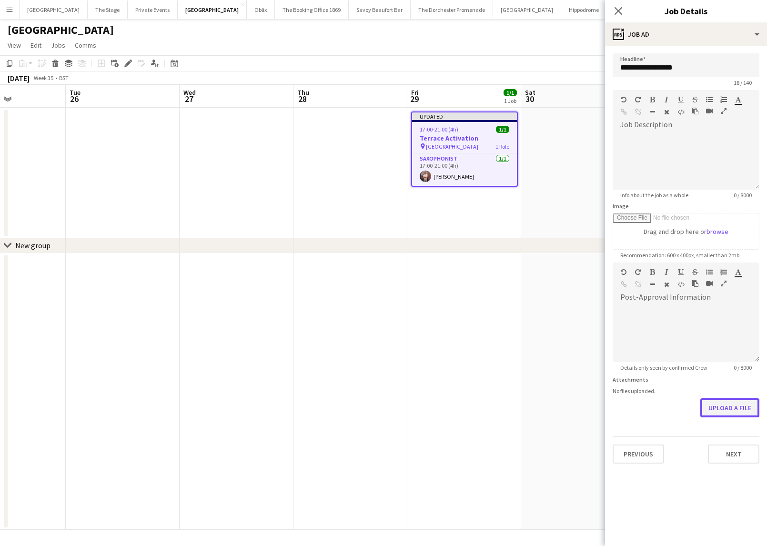
click at [746, 399] on button "Upload a file" at bounding box center [729, 407] width 59 height 19
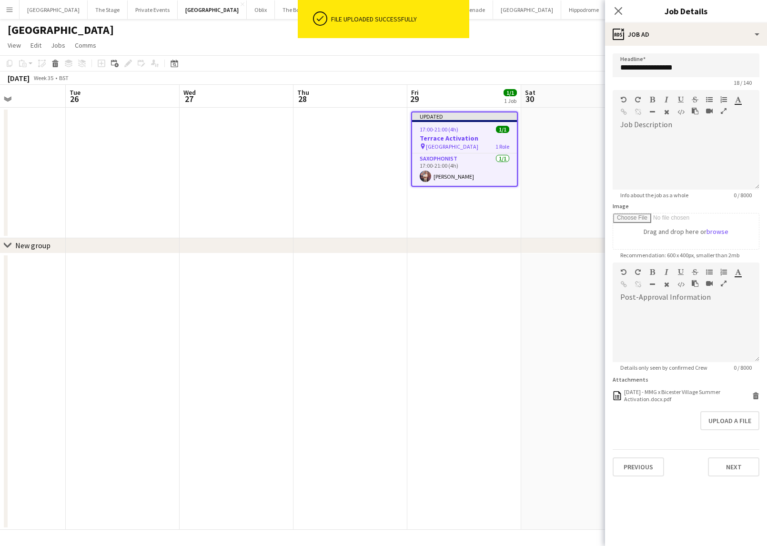
click at [494, 209] on app-date-cell "Updated 17:00-21:00 (4h) 1/1 Terrace Activation pin Bister Village 1 Role Saxop…" at bounding box center [464, 173] width 114 height 130
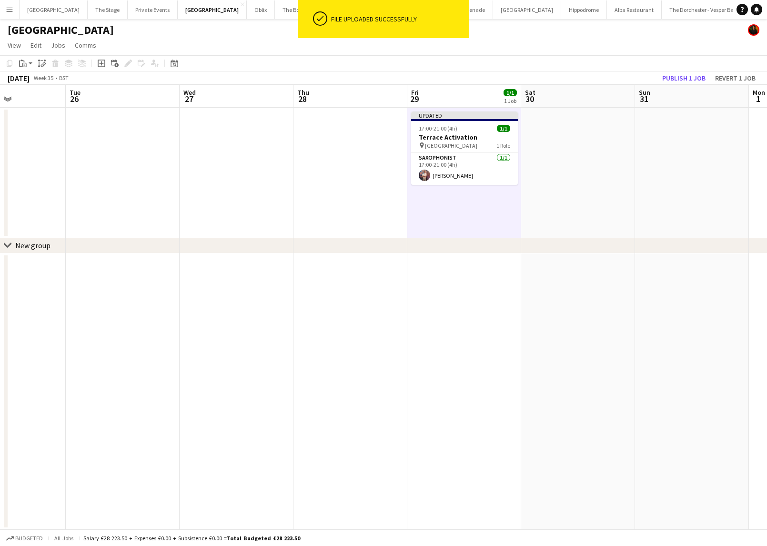
click at [472, 140] on h3 "Terrace Activation" at bounding box center [464, 137] width 107 height 9
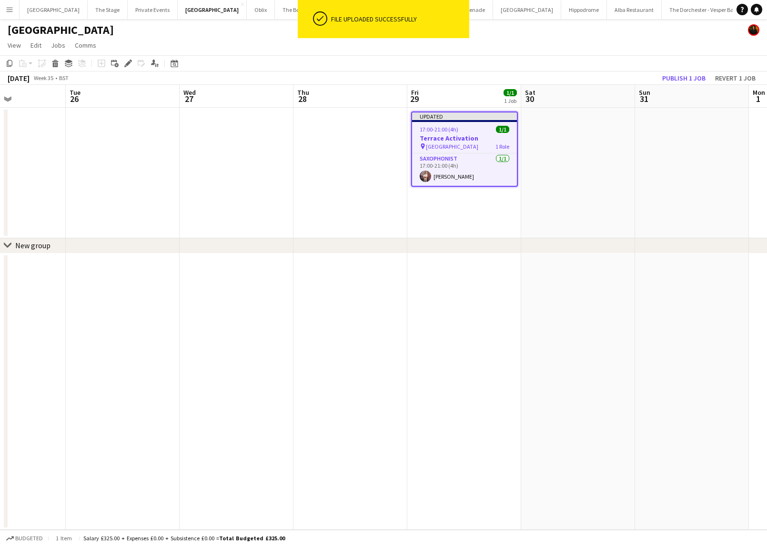
click at [676, 84] on div "Publish 1 job Revert 1 job" at bounding box center [708, 78] width 116 height 12
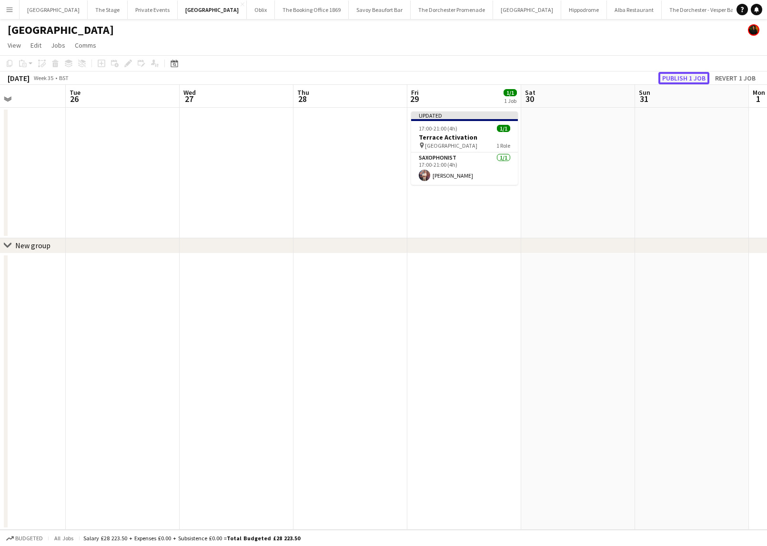
click at [677, 80] on button "Publish 1 job" at bounding box center [683, 78] width 51 height 12
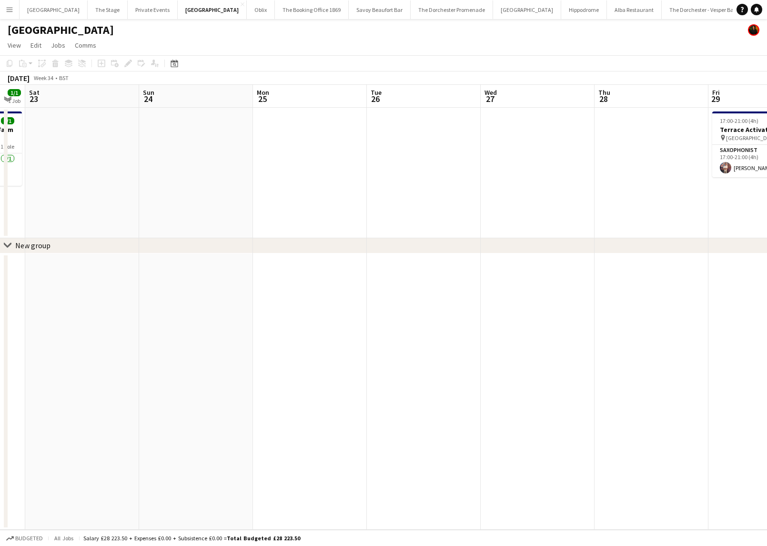
scroll to position [0, 204]
click at [8, 5] on button "Menu" at bounding box center [9, 9] width 19 height 19
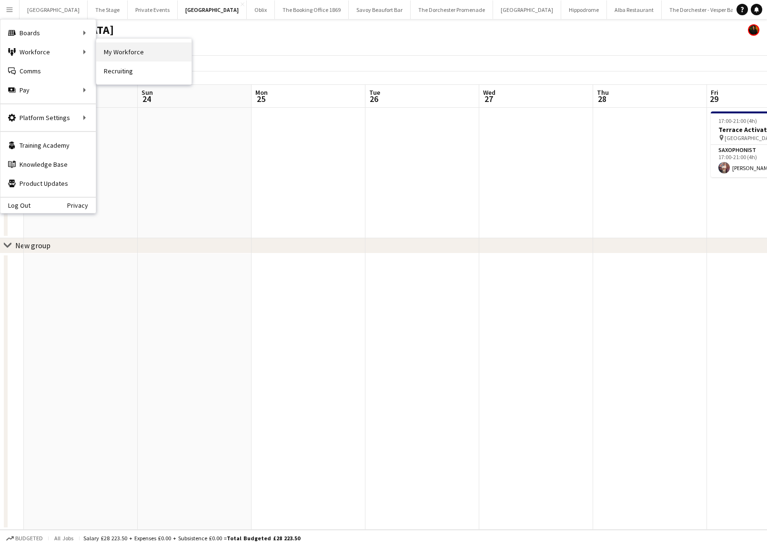
click at [136, 52] on link "My Workforce" at bounding box center [143, 51] width 95 height 19
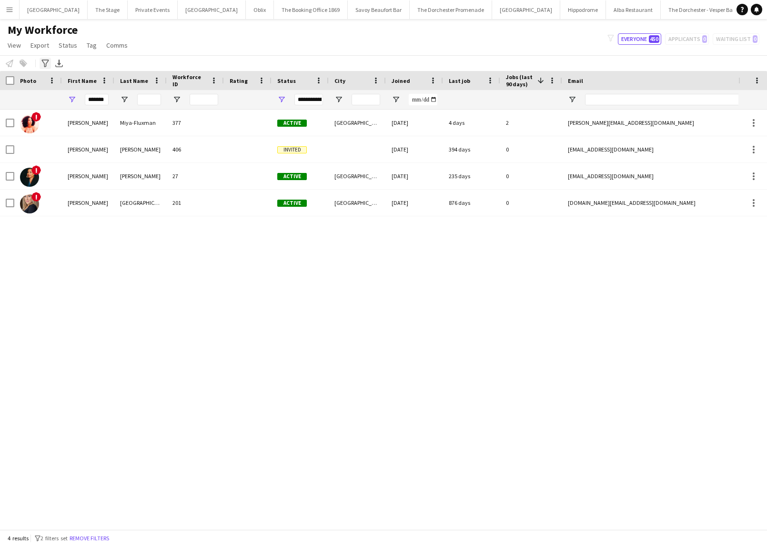
click at [48, 66] on icon "Advanced filters" at bounding box center [45, 64] width 8 height 8
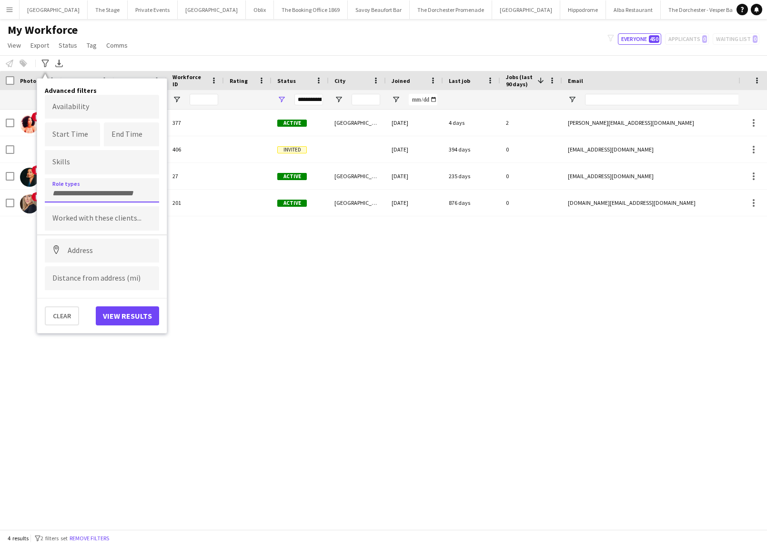
click at [69, 187] on div at bounding box center [102, 190] width 114 height 24
type input "**"
click at [82, 224] on div "DJ" at bounding box center [102, 216] width 114 height 23
click at [117, 319] on button "View results" at bounding box center [127, 315] width 63 height 19
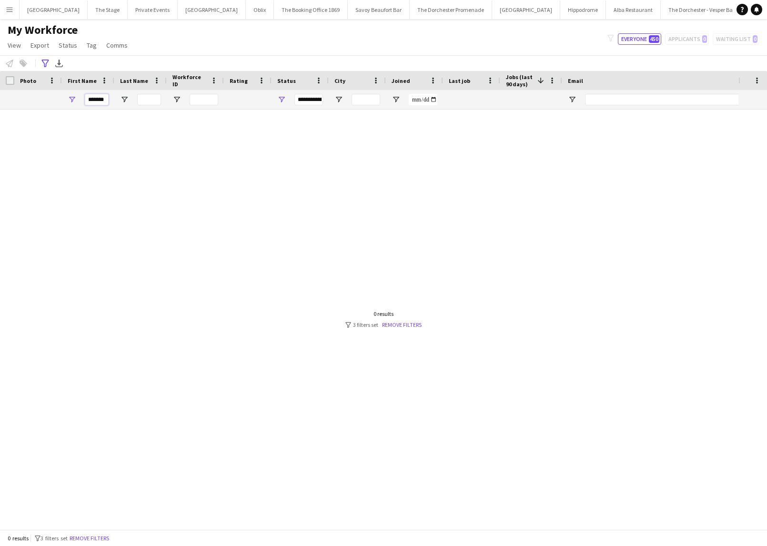
click at [101, 100] on input "*******" at bounding box center [97, 99] width 24 height 11
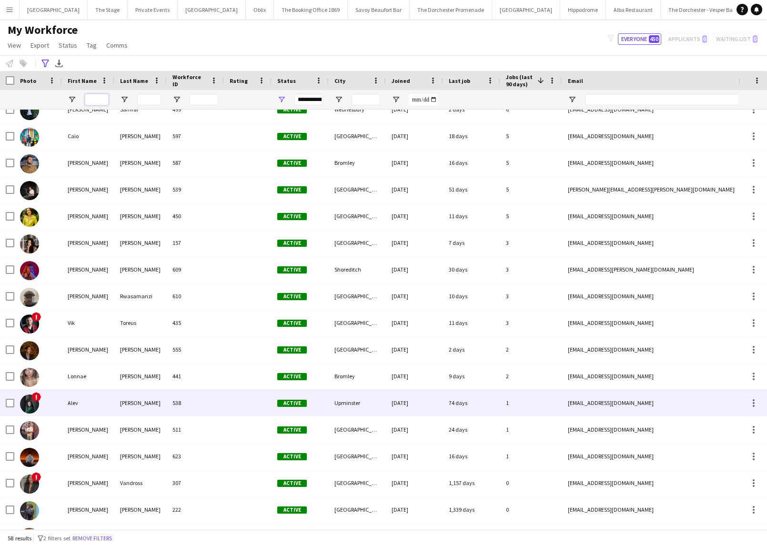
scroll to position [334, 0]
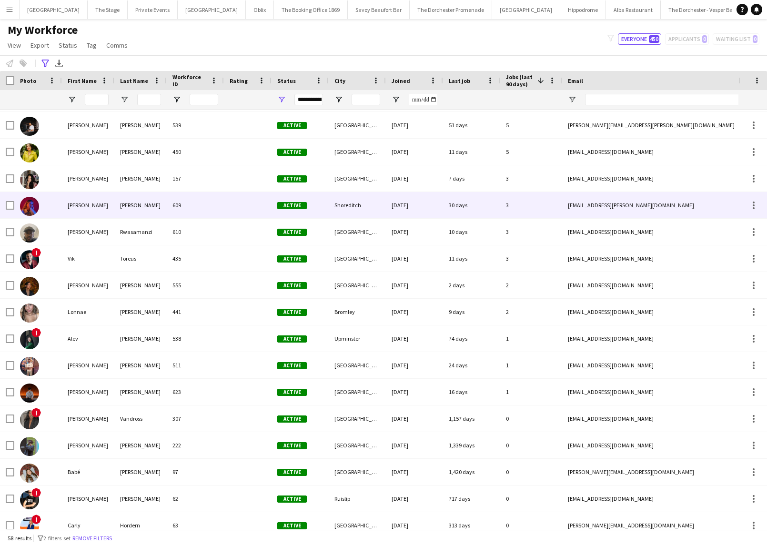
click at [123, 213] on div "[PERSON_NAME]" at bounding box center [140, 205] width 52 height 26
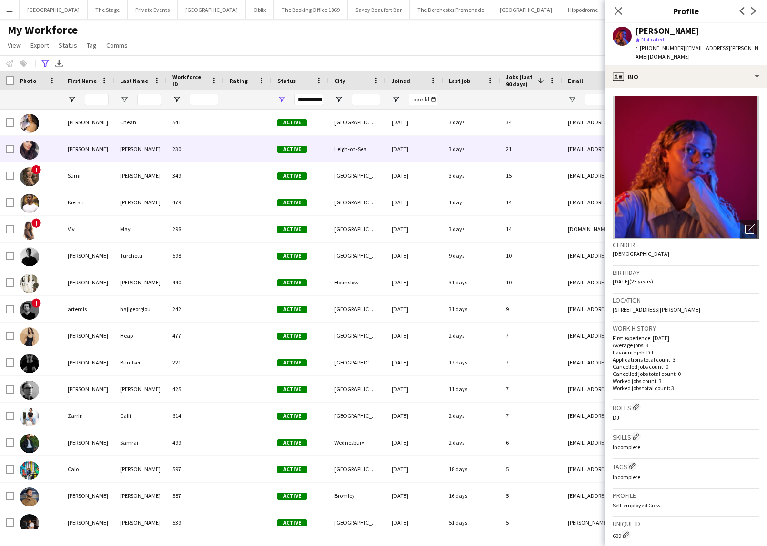
click at [125, 154] on div "[PERSON_NAME]" at bounding box center [140, 149] width 52 height 26
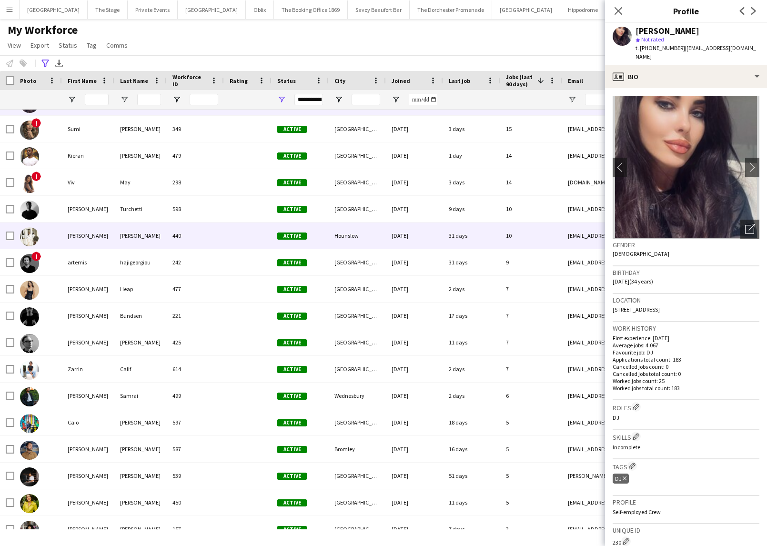
click at [119, 241] on div "[PERSON_NAME]" at bounding box center [140, 235] width 52 height 26
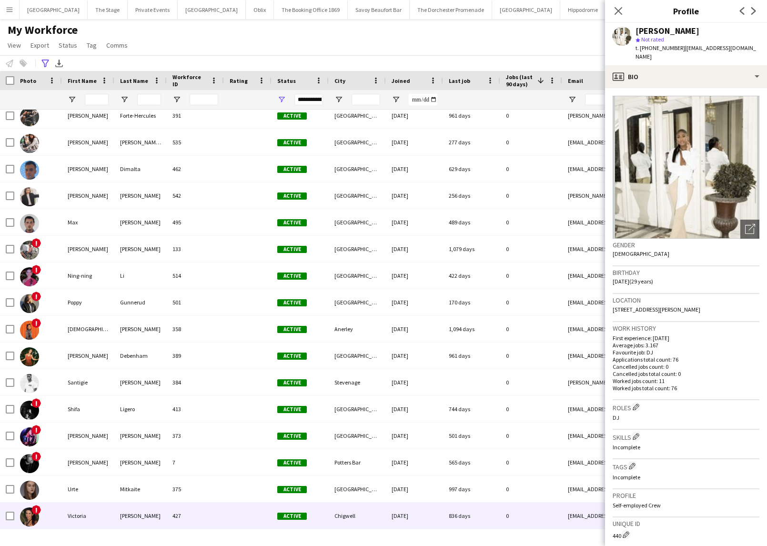
click at [105, 517] on div "Victoria" at bounding box center [88, 515] width 52 height 26
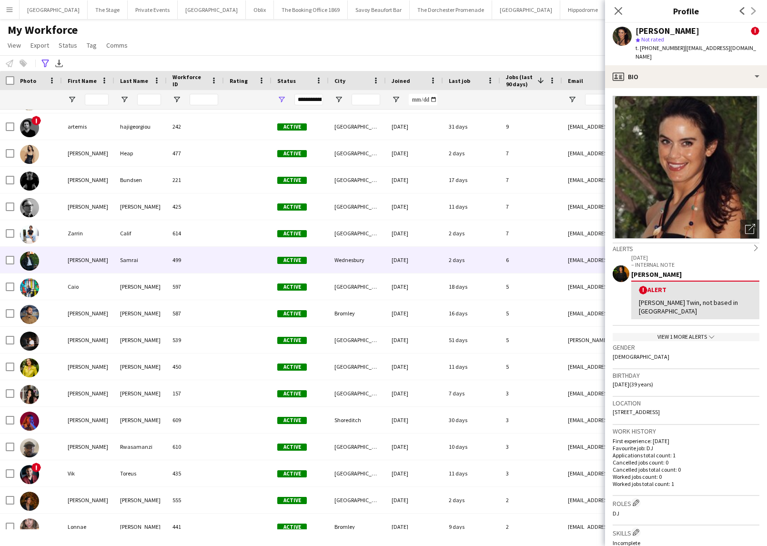
click at [131, 249] on div "Samrai" at bounding box center [140, 260] width 52 height 26
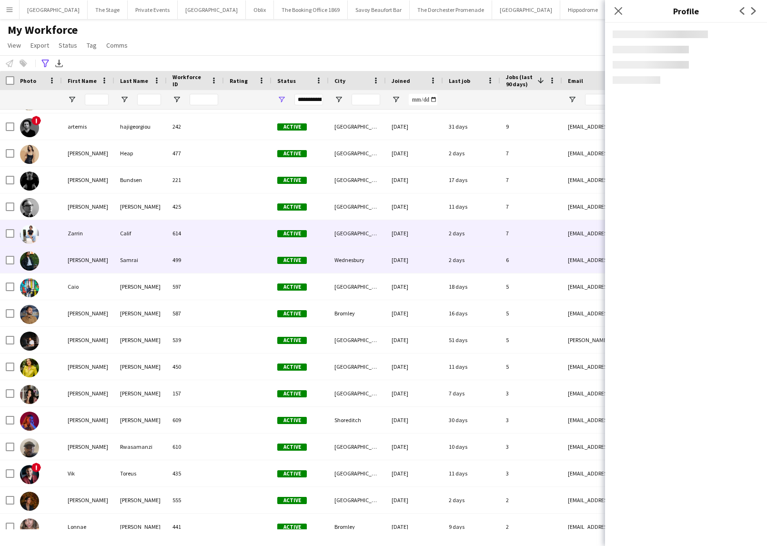
click at [131, 240] on div "Calif" at bounding box center [140, 233] width 52 height 26
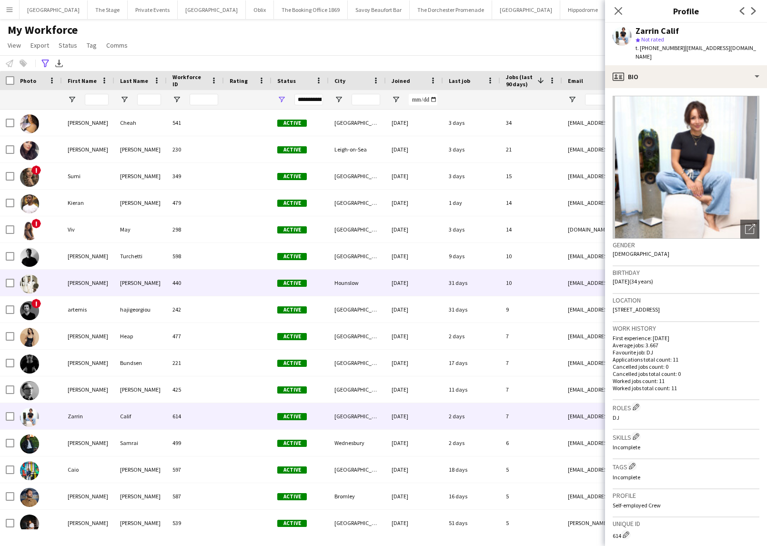
click at [112, 288] on div "[PERSON_NAME]" at bounding box center [88, 282] width 52 height 26
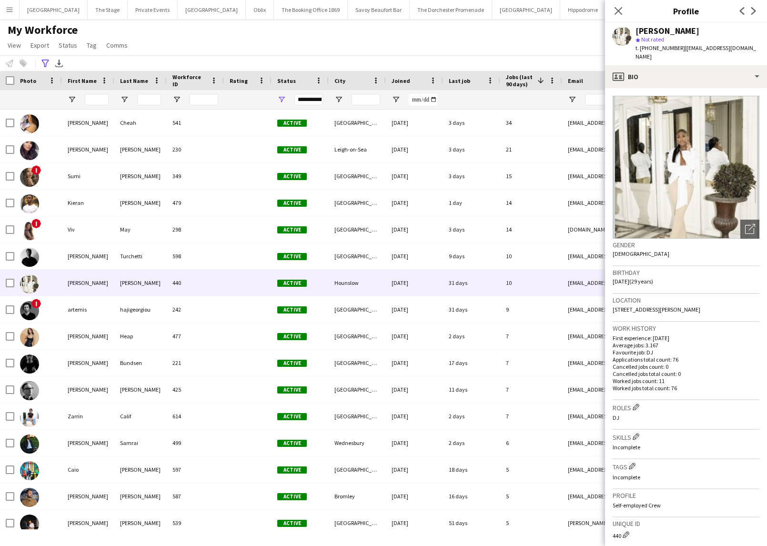
click at [754, 292] on div "Birthday [DEMOGRAPHIC_DATA] (29 years)" at bounding box center [685, 280] width 147 height 28
